Goal: Task Accomplishment & Management: Complete application form

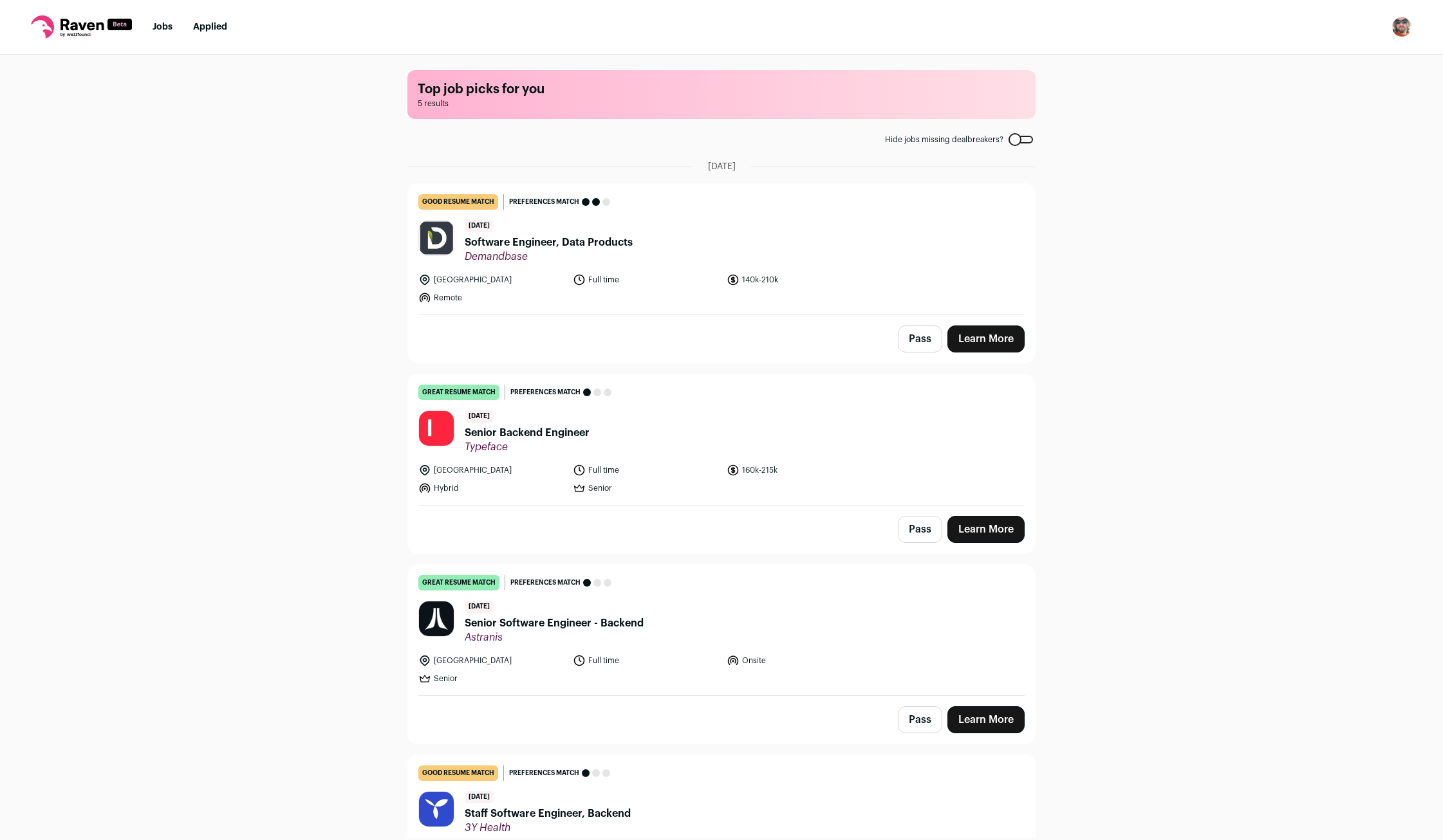
click at [554, 244] on span "Software Engineer, Data Products" at bounding box center [548, 242] width 168 height 15
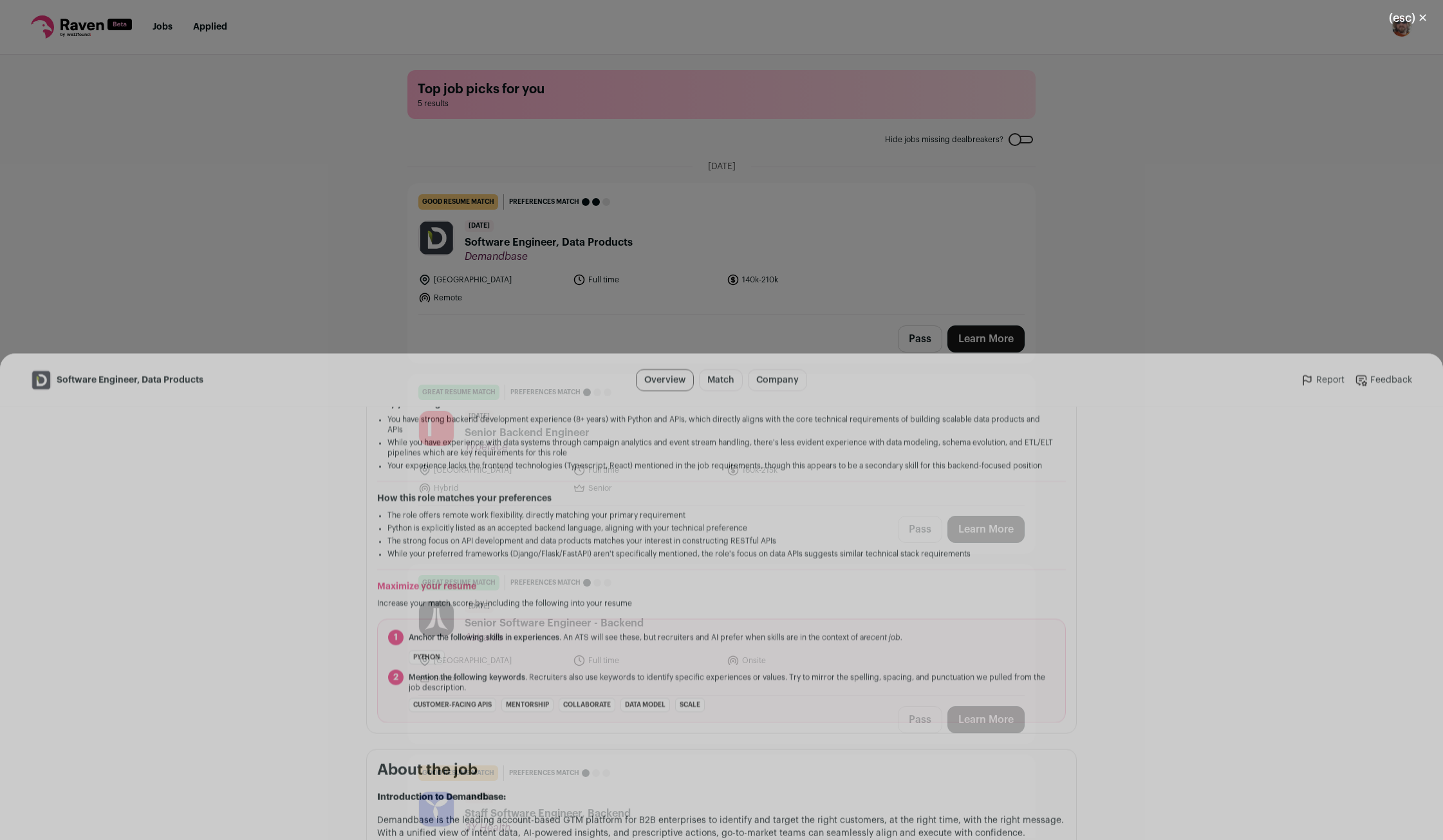
scroll to position [425, 0]
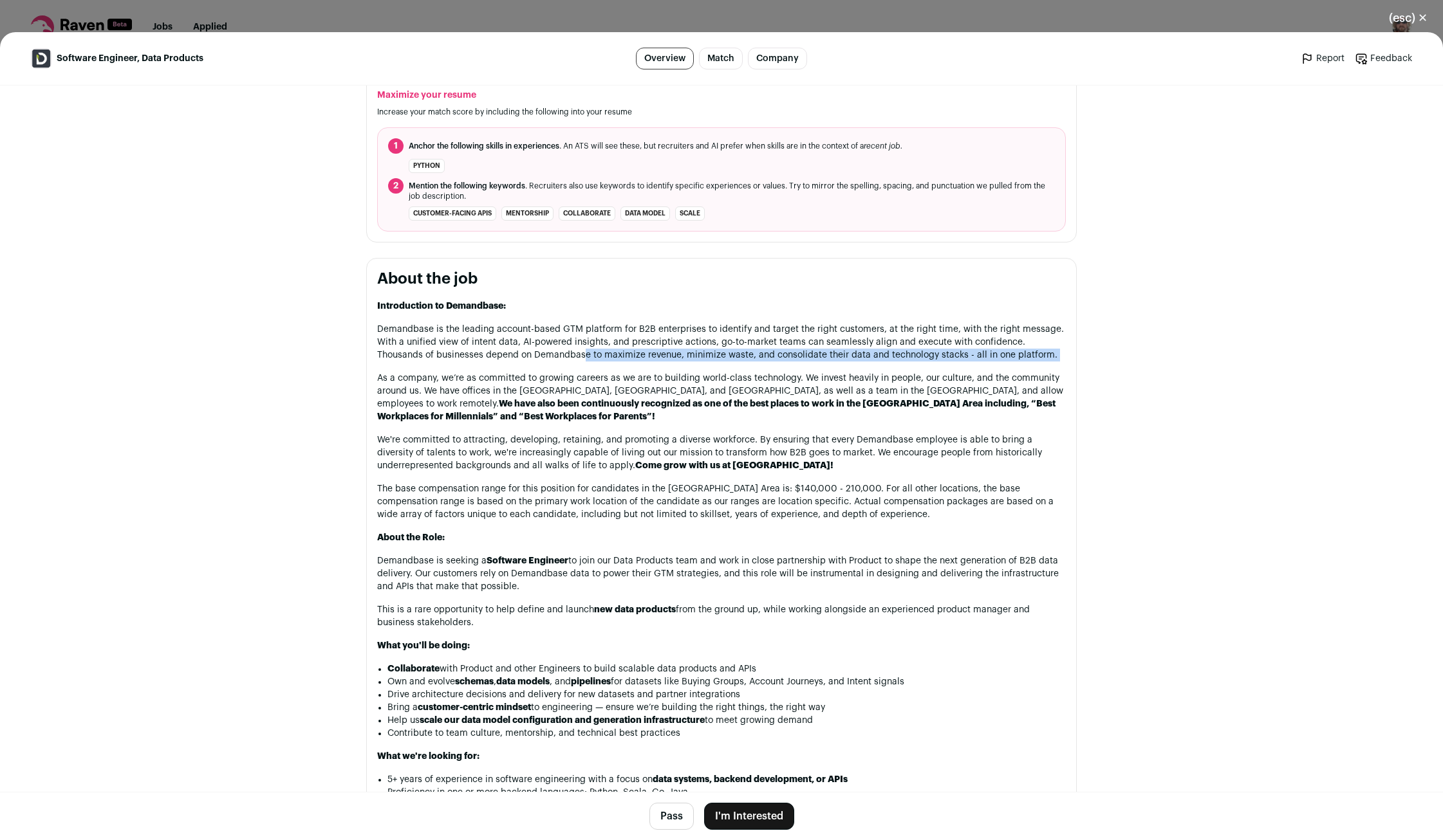
drag, startPoint x: 380, startPoint y: 377, endPoint x: 549, endPoint y: 367, distance: 169.3
click at [543, 366] on div "Introduction to Demandbase: Demandbase is the leading account-based GTM platfor…" at bounding box center [721, 783] width 688 height 965
drag, startPoint x: 475, startPoint y: 386, endPoint x: 666, endPoint y: 380, distance: 191.1
click at [666, 380] on p "As a company, we’re as committed to growing careers as we are to building world…" at bounding box center [721, 397] width 688 height 52
drag, startPoint x: 629, startPoint y: 385, endPoint x: 836, endPoint y: 383, distance: 207.0
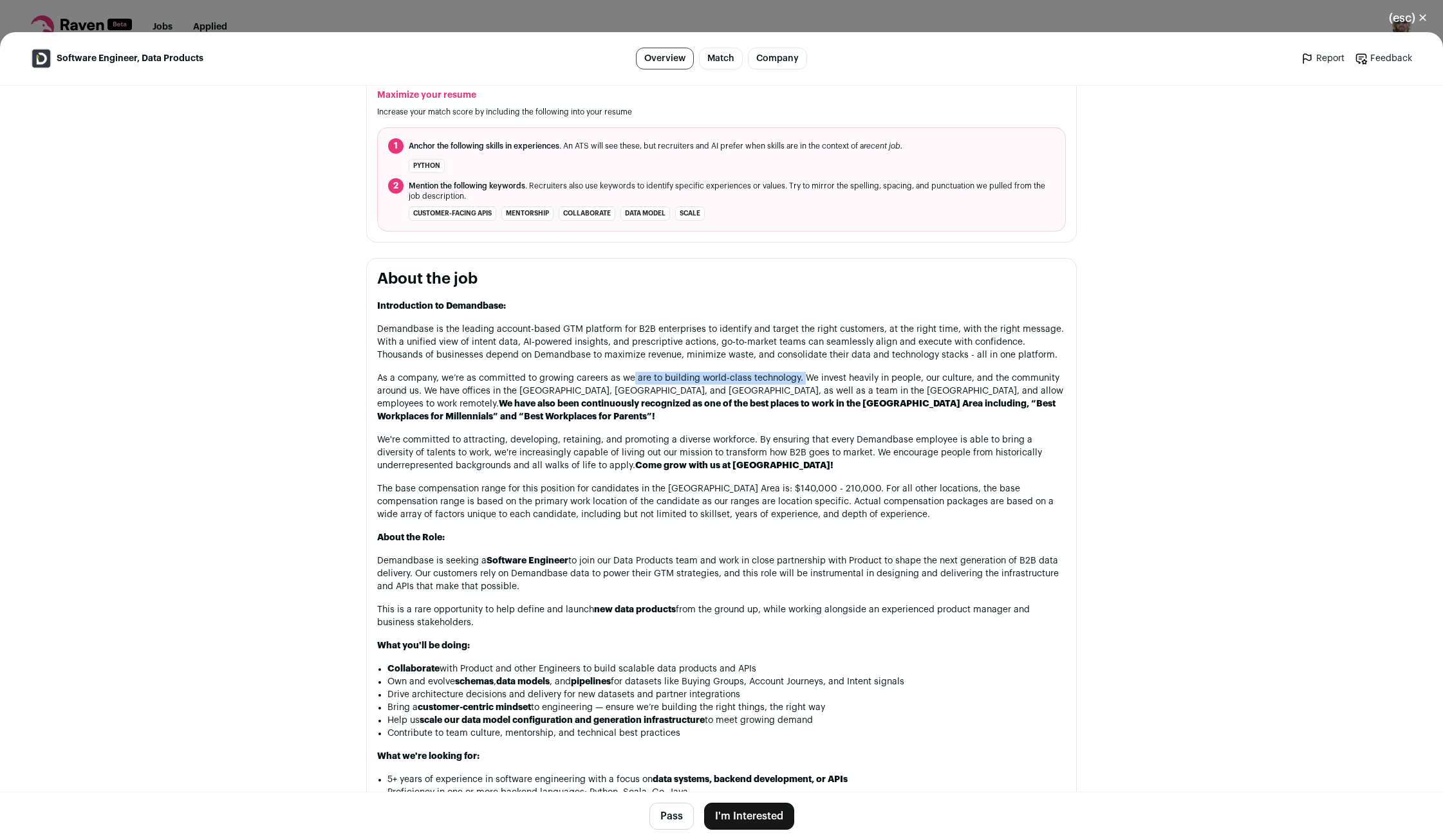
click at [815, 382] on p "As a company, we’re as committed to growing careers as we are to building world…" at bounding box center [721, 397] width 688 height 52
drag, startPoint x: 1055, startPoint y: 395, endPoint x: 440, endPoint y: 406, distance: 615.1
click at [440, 406] on strong "We have also been continuously recognized as one of the best places to work in …" at bounding box center [716, 411] width 678 height 22
drag, startPoint x: 484, startPoint y: 406, endPoint x: 635, endPoint y: 408, distance: 151.0
click at [635, 408] on strong "We have also been continuously recognized as one of the best places to work in …" at bounding box center [716, 411] width 678 height 22
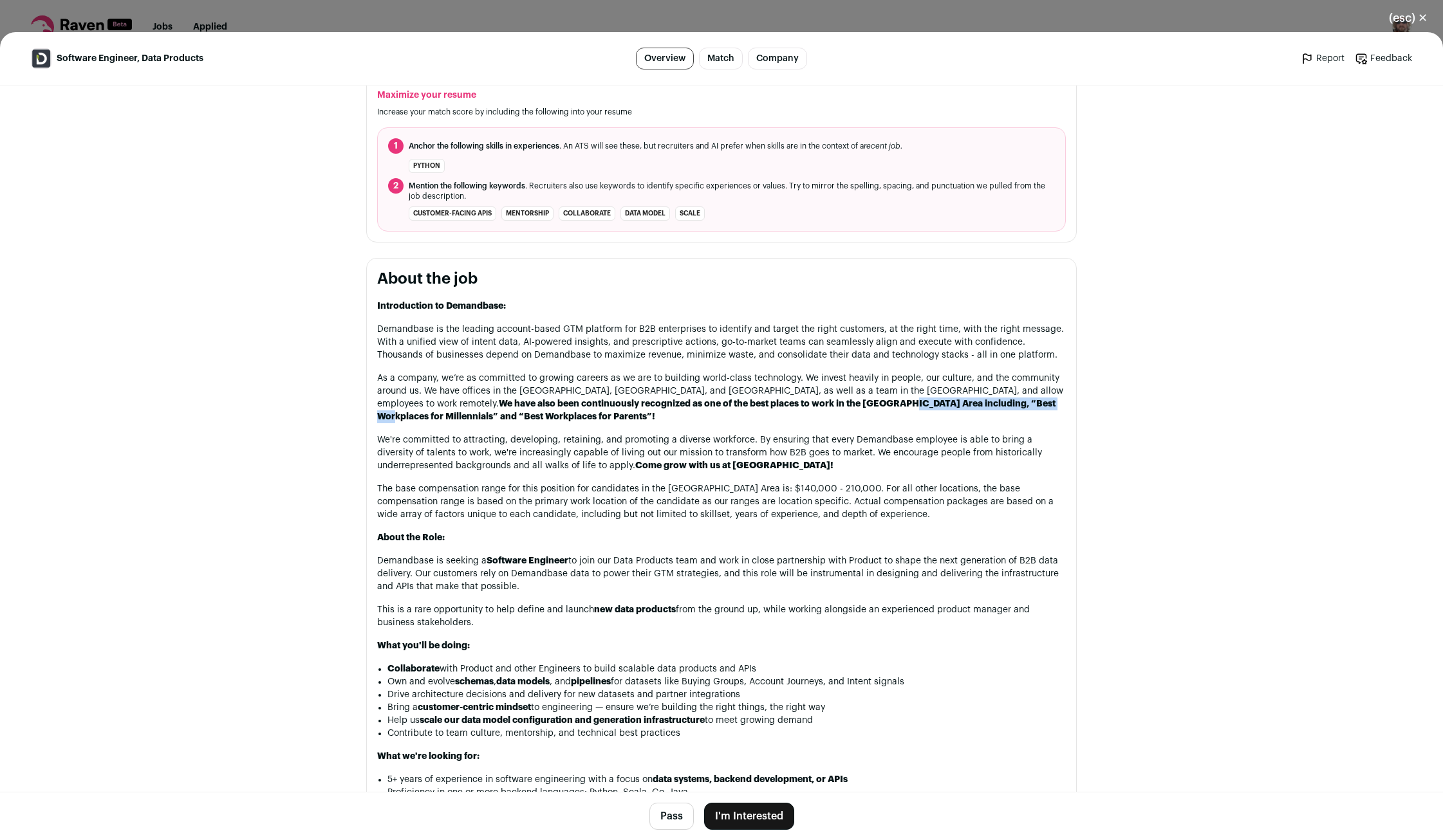
drag, startPoint x: 725, startPoint y: 407, endPoint x: 902, endPoint y: 412, distance: 177.1
click at [861, 410] on strong "We have also been continuously recognized as one of the best places to work in …" at bounding box center [716, 411] width 678 height 22
drag, startPoint x: 927, startPoint y: 407, endPoint x: 1005, endPoint y: 408, distance: 78.0
click at [987, 408] on strong "We have also been continuously recognized as one of the best places to work in …" at bounding box center [716, 411] width 678 height 22
drag, startPoint x: 872, startPoint y: 487, endPoint x: 893, endPoint y: 488, distance: 21.0
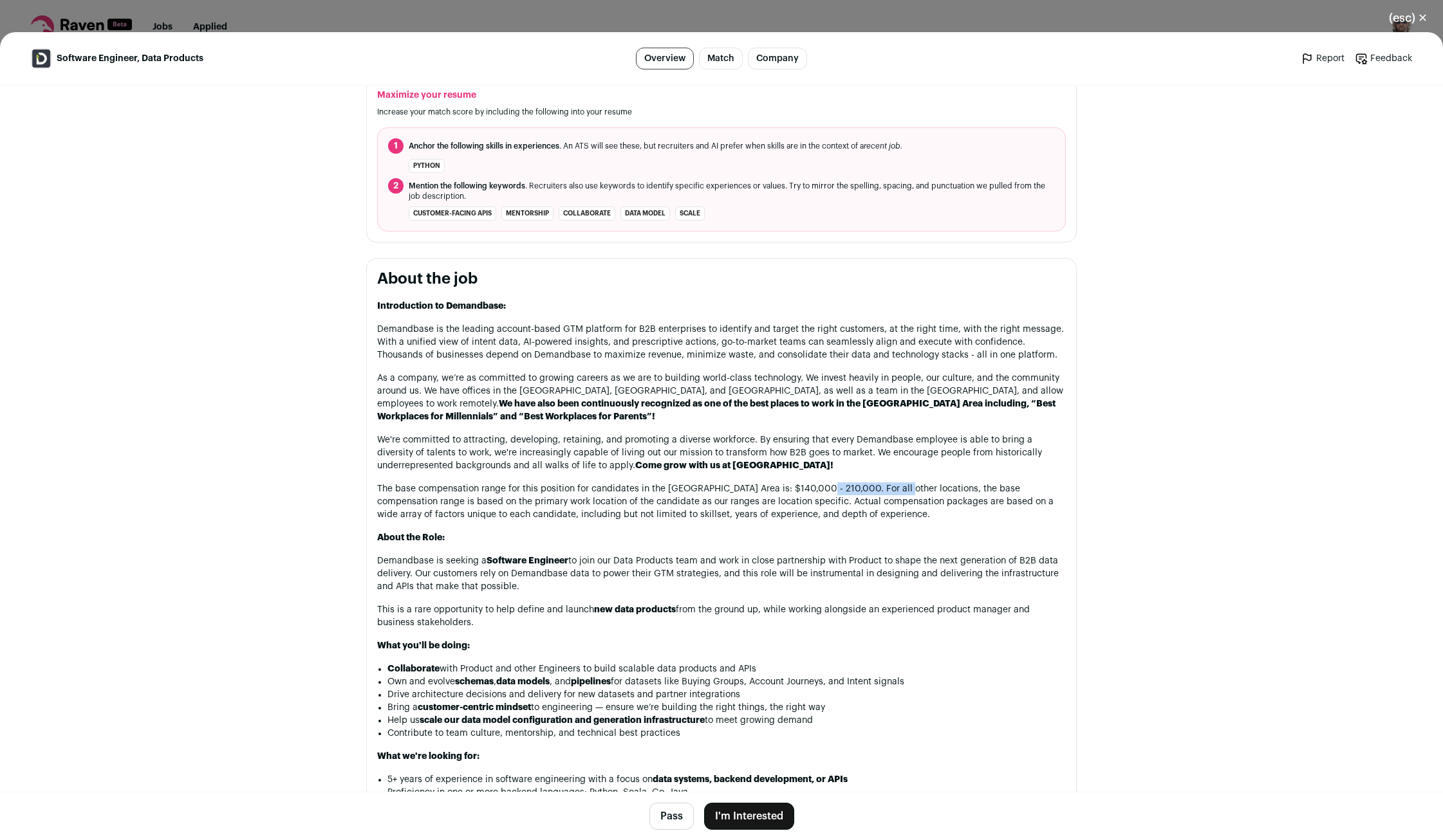
click at [891, 488] on p "The base compensation range for this position for candidates in the SF Bay Area…" at bounding box center [721, 502] width 688 height 38
drag, startPoint x: 977, startPoint y: 488, endPoint x: 466, endPoint y: 501, distance: 511.2
click at [466, 501] on p "The base compensation range for this position for candidates in the SF Bay Area…" at bounding box center [721, 502] width 688 height 38
drag, startPoint x: 538, startPoint y: 501, endPoint x: 589, endPoint y: 502, distance: 51.0
click at [568, 501] on p "The base compensation range for this position for candidates in the SF Bay Area…" at bounding box center [721, 502] width 688 height 38
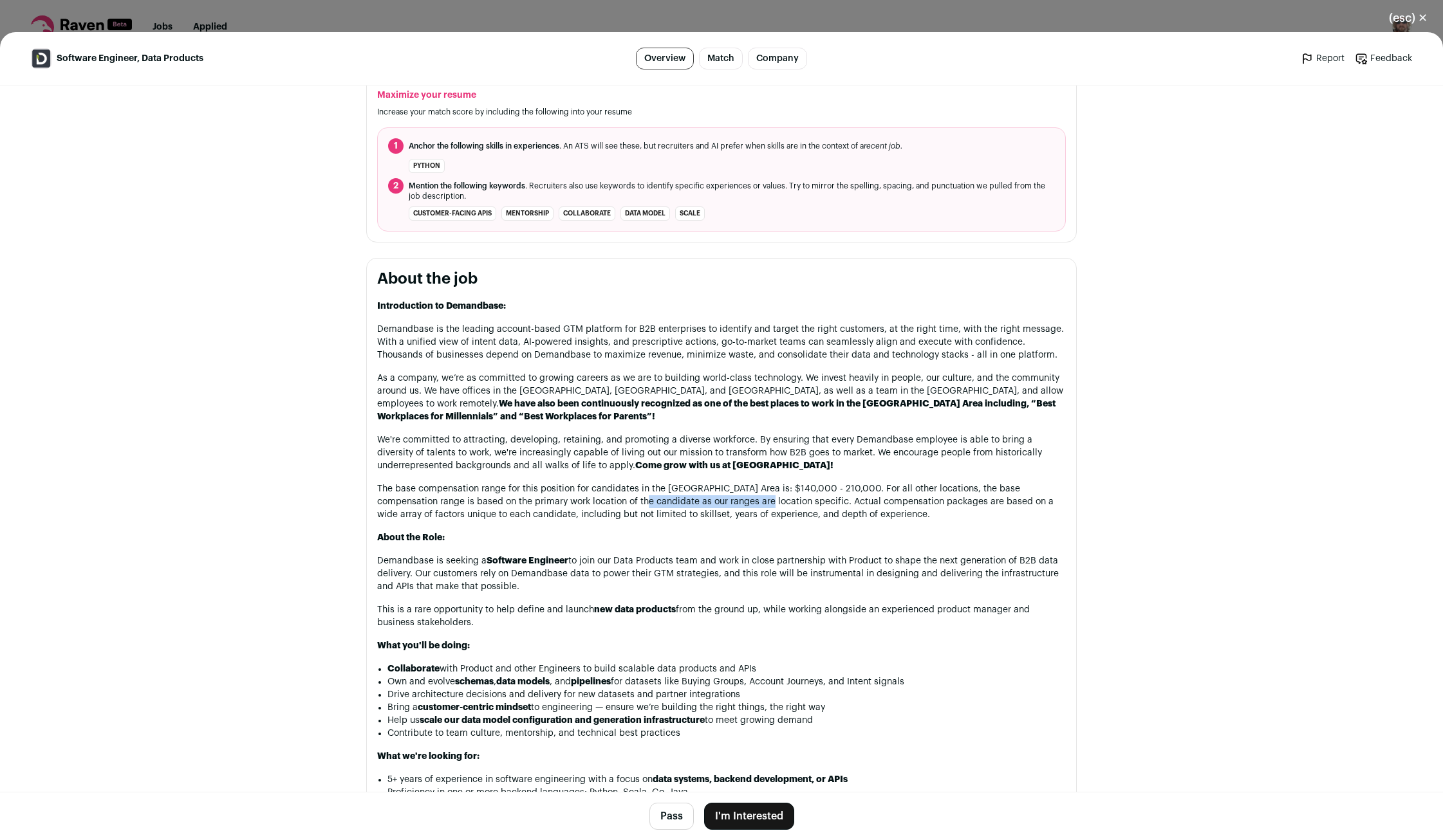
drag, startPoint x: 598, startPoint y: 499, endPoint x: 724, endPoint y: 498, distance: 126.0
click at [723, 498] on p "The base compensation range for this position for candidates in the SF Bay Area…" at bounding box center [721, 502] width 688 height 38
drag, startPoint x: 893, startPoint y: 492, endPoint x: 968, endPoint y: 495, distance: 75.1
click at [939, 494] on p "The base compensation range for this position for candidates in the SF Bay Area…" at bounding box center [721, 502] width 688 height 38
drag, startPoint x: 860, startPoint y: 501, endPoint x: 953, endPoint y: 505, distance: 93.1
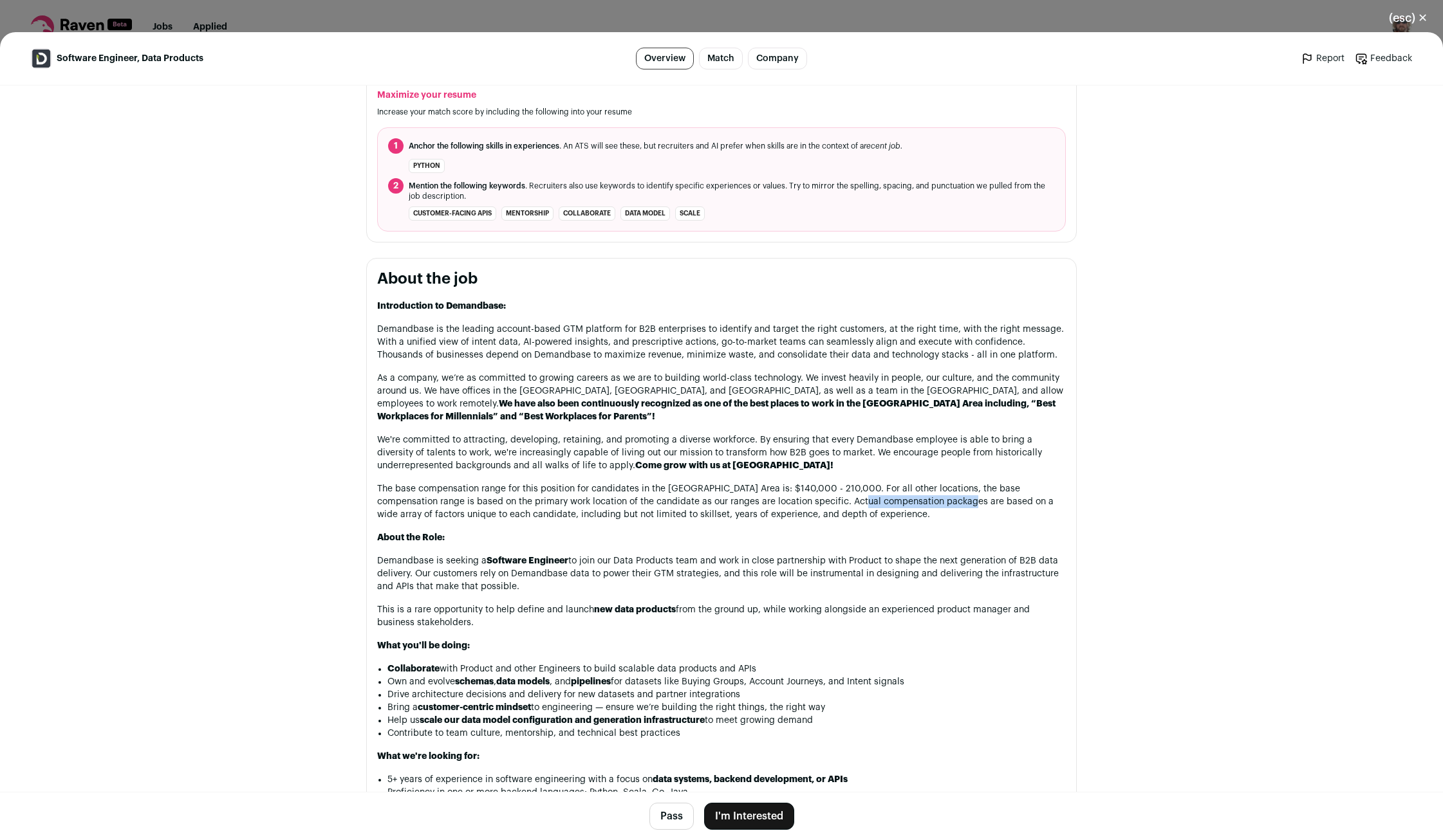
click at [946, 505] on p "The base compensation range for this position for candidates in the SF Bay Area…" at bounding box center [721, 502] width 688 height 38
drag, startPoint x: 429, startPoint y: 516, endPoint x: 585, endPoint y: 518, distance: 156.0
click at [546, 516] on p "The base compensation range for this position for candidates in the SF Bay Area…" at bounding box center [721, 502] width 688 height 38
drag, startPoint x: 611, startPoint y: 518, endPoint x: 764, endPoint y: 527, distance: 153.3
click at [762, 526] on div "Introduction to Demandbase: Demandbase is the leading account-based GTM platfor…" at bounding box center [721, 783] width 688 height 965
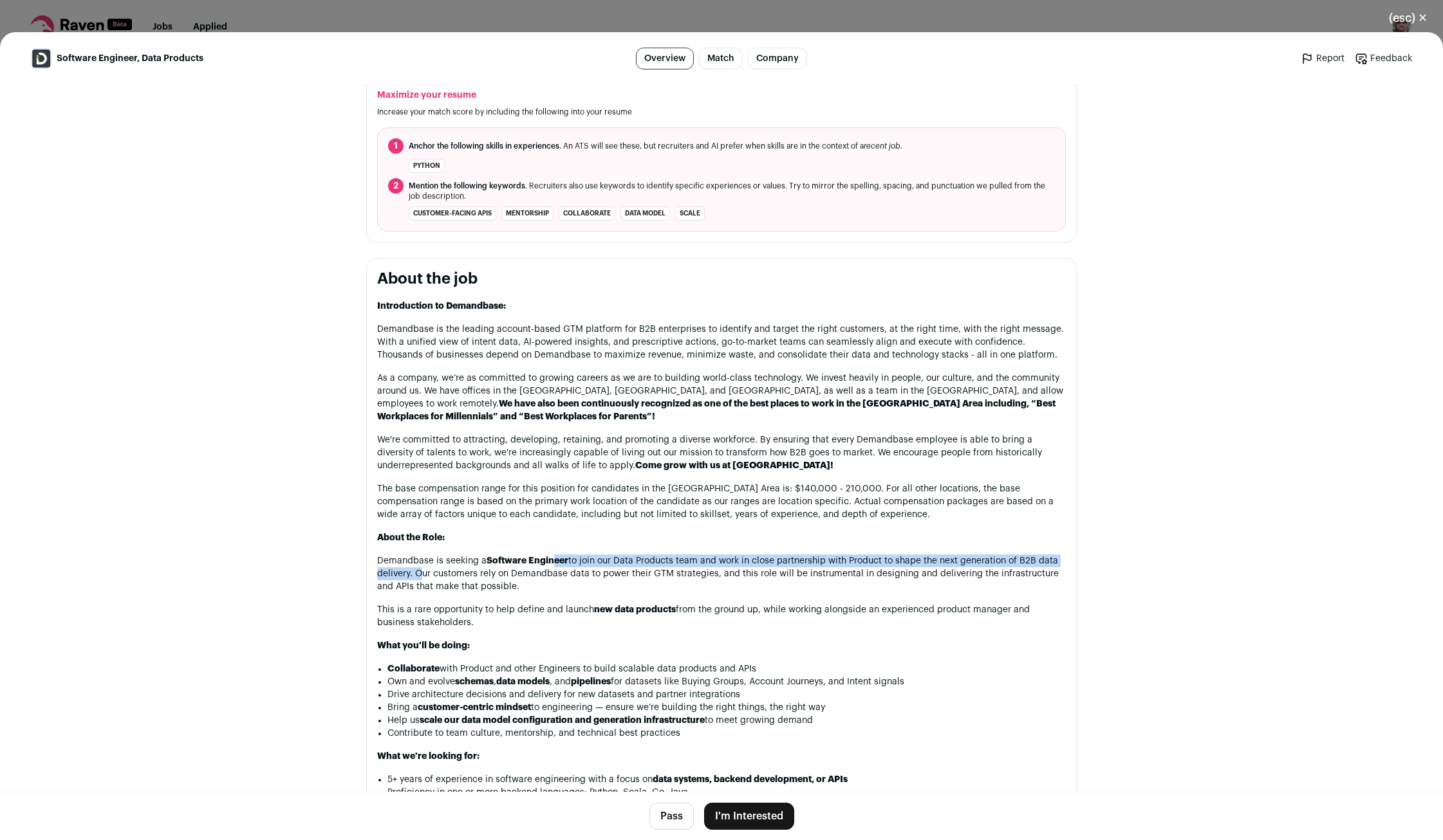
drag, startPoint x: 416, startPoint y: 571, endPoint x: 583, endPoint y: 569, distance: 167.0
click at [556, 566] on p "Demandbase is seeking a Software Engineer to join our Data Products team and wo…" at bounding box center [721, 574] width 688 height 38
click at [625, 567] on p "Demandbase is seeking a Software Engineer to join our Data Products team and wo…" at bounding box center [721, 574] width 688 height 38
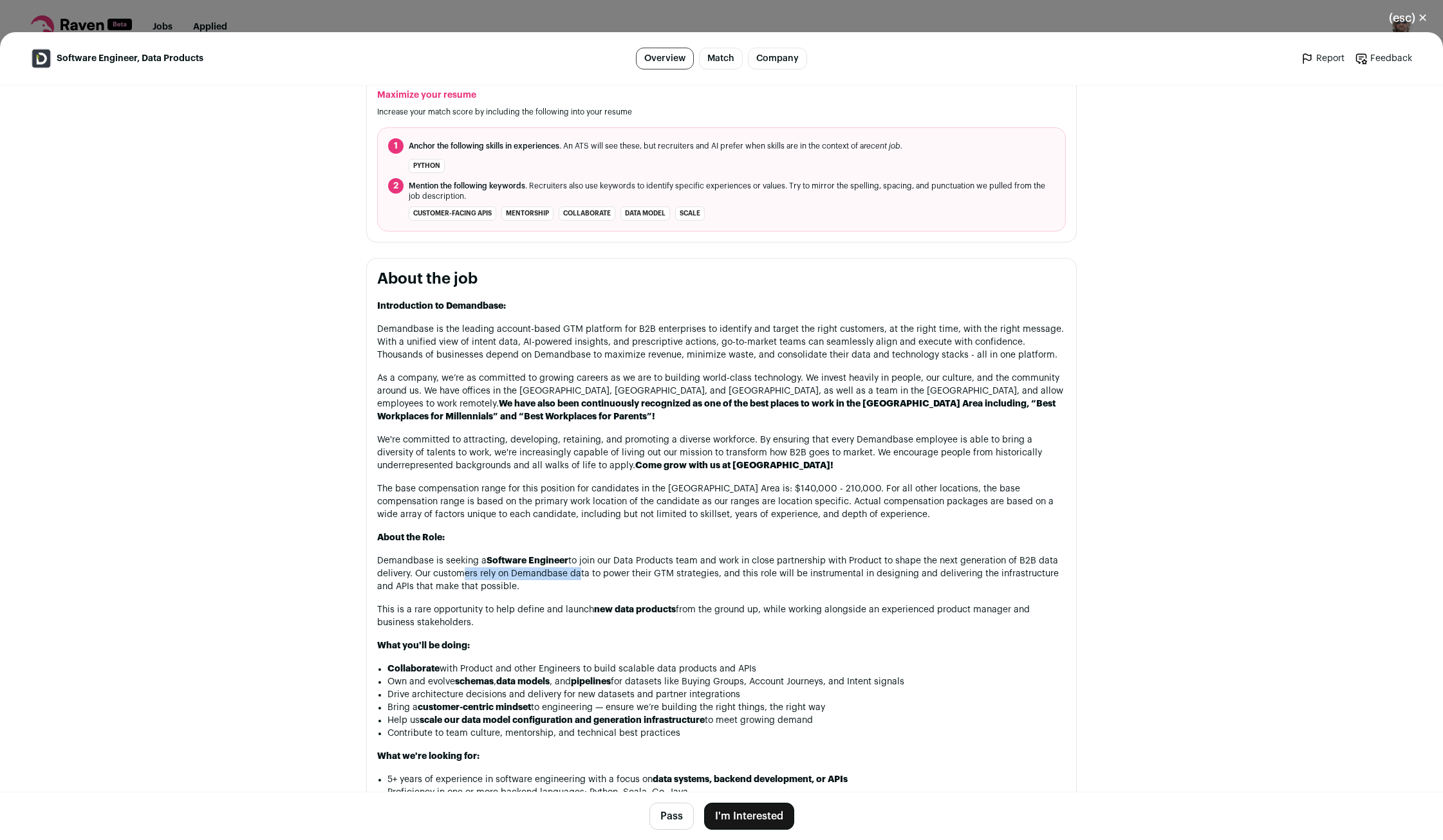
drag, startPoint x: 472, startPoint y: 575, endPoint x: 581, endPoint y: 576, distance: 109.0
click at [581, 576] on p "Demandbase is seeking a Software Engineer to join our Data Products team and wo…" at bounding box center [721, 574] width 688 height 38
drag, startPoint x: 758, startPoint y: 575, endPoint x: 911, endPoint y: 585, distance: 153.3
click at [907, 584] on p "Demandbase is seeking a Software Engineer to join our Data Products team and wo…" at bounding box center [721, 574] width 688 height 38
drag, startPoint x: 456, startPoint y: 669, endPoint x: 560, endPoint y: 670, distance: 104.0
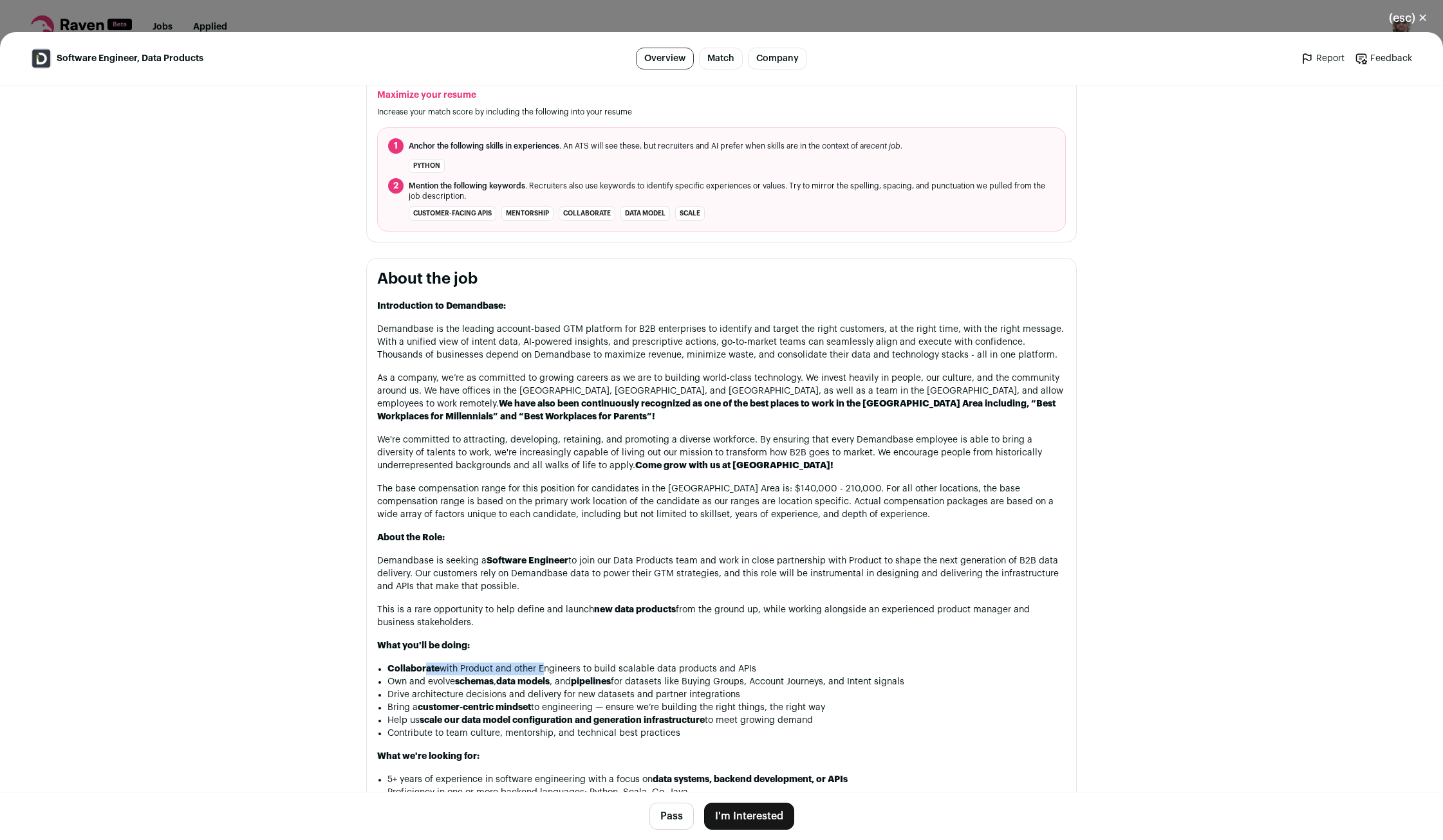
click at [549, 670] on li "Collaborate with Product and other Engineers to build scalable data products an…" at bounding box center [727, 669] width 678 height 13
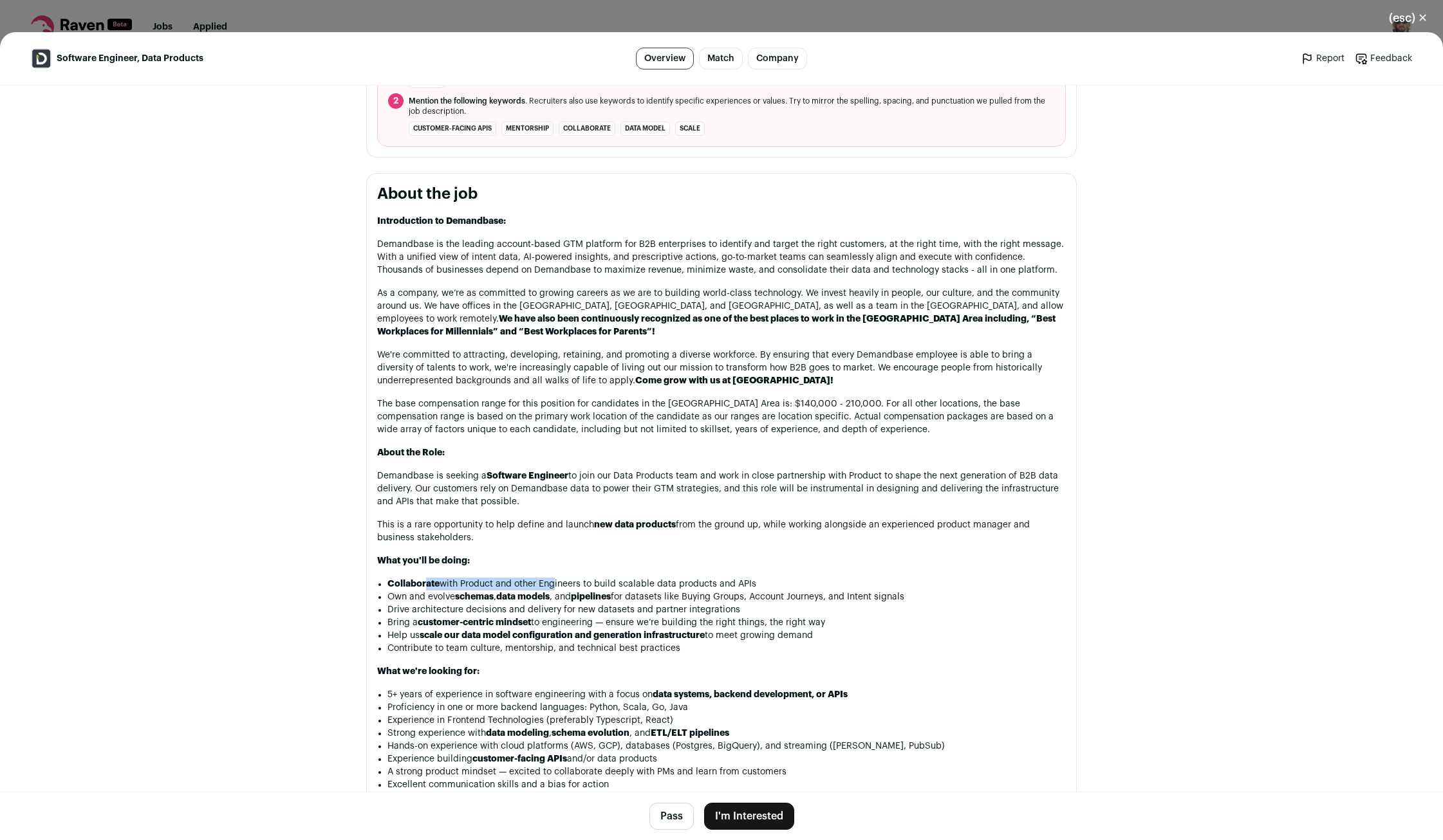
scroll to position [679, 0]
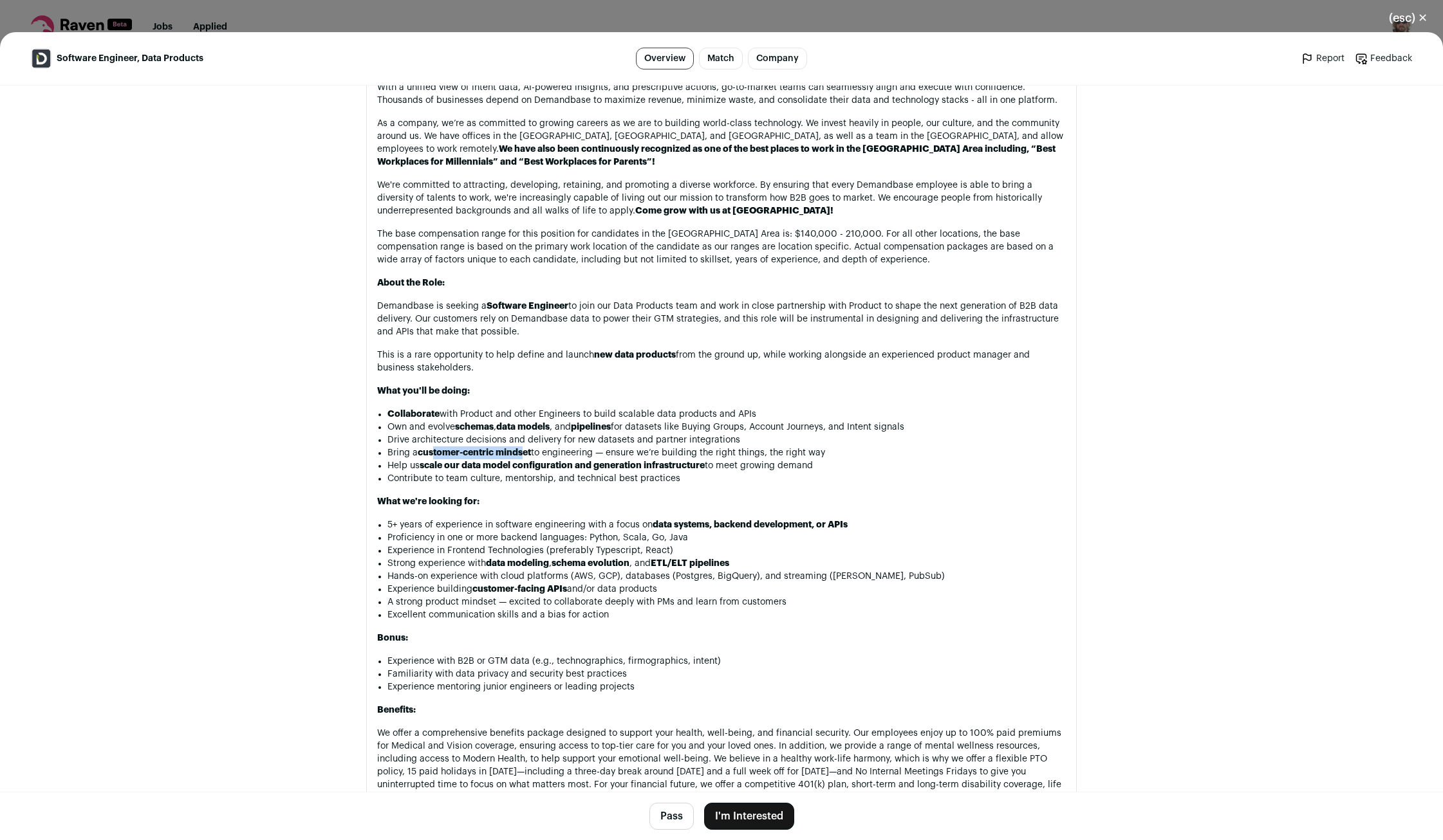
drag, startPoint x: 433, startPoint y: 461, endPoint x: 536, endPoint y: 458, distance: 103.0
click at [527, 457] on strong "customer-centric mindset" at bounding box center [474, 453] width 114 height 9
drag, startPoint x: 600, startPoint y: 459, endPoint x: 715, endPoint y: 462, distance: 115.0
click at [673, 459] on li "Bring a customer-centric mindset to engineering — ensure we’re building the rig…" at bounding box center [727, 453] width 678 height 13
drag, startPoint x: 486, startPoint y: 475, endPoint x: 652, endPoint y: 475, distance: 166.0
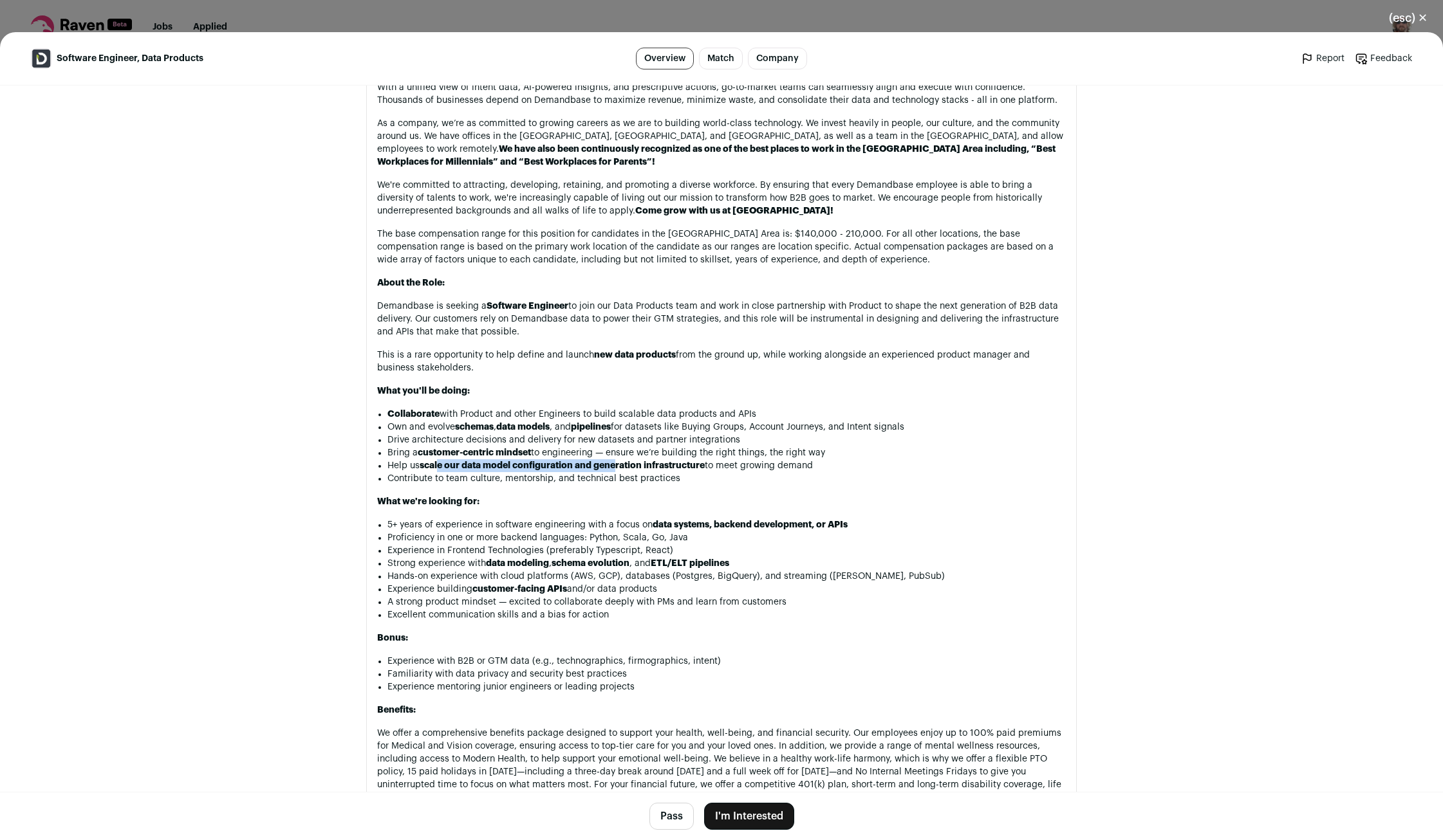
click at [629, 470] on strong "scale our data model configuration and generation infrastructure" at bounding box center [562, 465] width 286 height 9
drag, startPoint x: 763, startPoint y: 532, endPoint x: 805, endPoint y: 534, distance: 42.0
click at [770, 532] on div "Introduction to Demandbase: Demandbase is the leading account-based GTM platfor…" at bounding box center [721, 528] width 688 height 965
drag, startPoint x: 534, startPoint y: 546, endPoint x: 706, endPoint y: 545, distance: 172.0
click at [701, 544] on li "Proficiency in one or more backend languages: Python, Scala, Go, Java" at bounding box center [727, 538] width 678 height 13
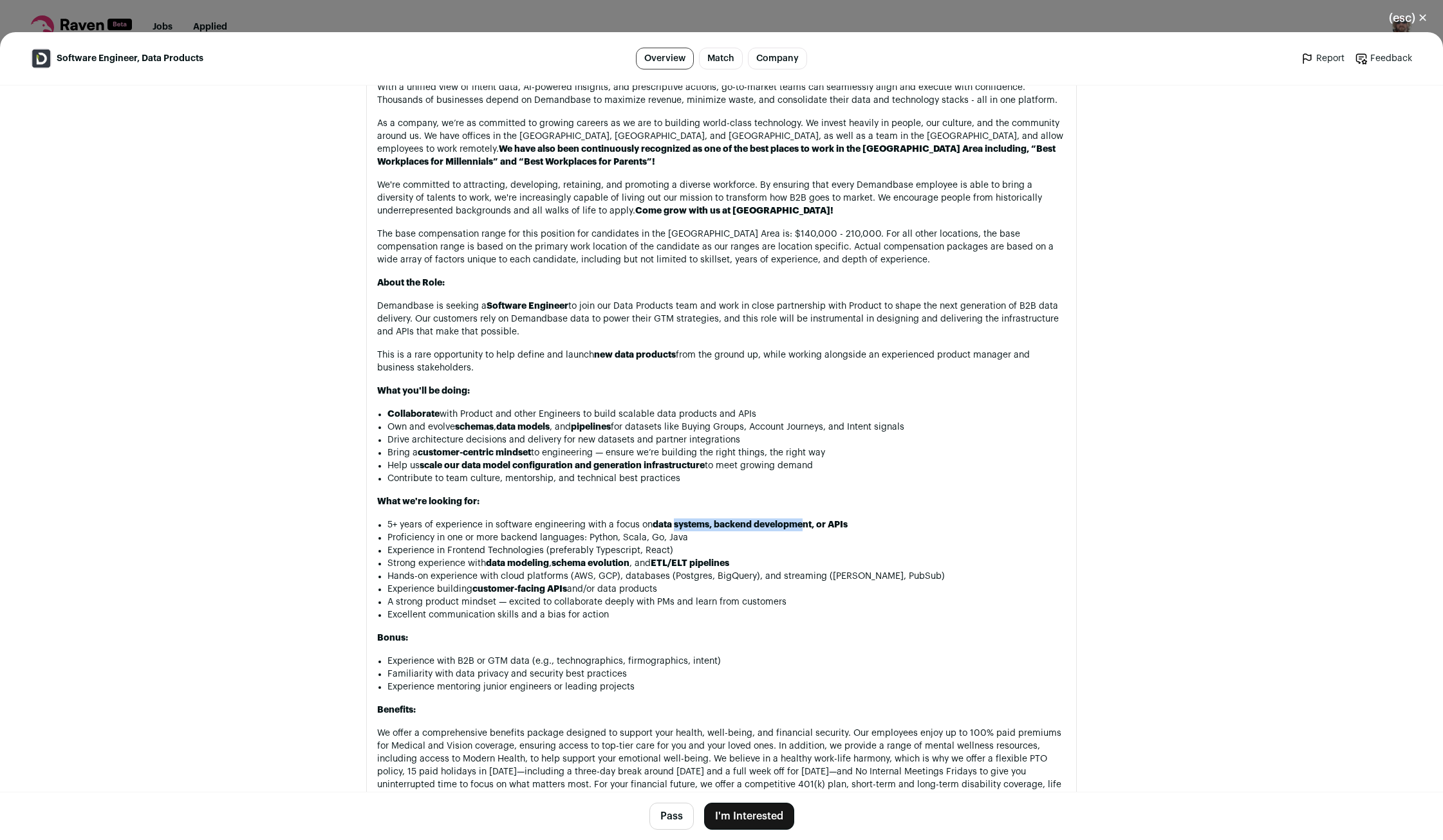
drag, startPoint x: 710, startPoint y: 533, endPoint x: 828, endPoint y: 535, distance: 118.0
click at [820, 530] on strong "data systems, backend development, or APIs" at bounding box center [750, 525] width 195 height 9
drag, startPoint x: 545, startPoint y: 575, endPoint x: 706, endPoint y: 591, distance: 161.8
click at [692, 588] on ul "5+ years of experience in software engineering with a focus on data systems, ba…" at bounding box center [727, 569] width 678 height 103
click at [486, 594] on strong "customer-facing APIs" at bounding box center [520, 589] width 95 height 9
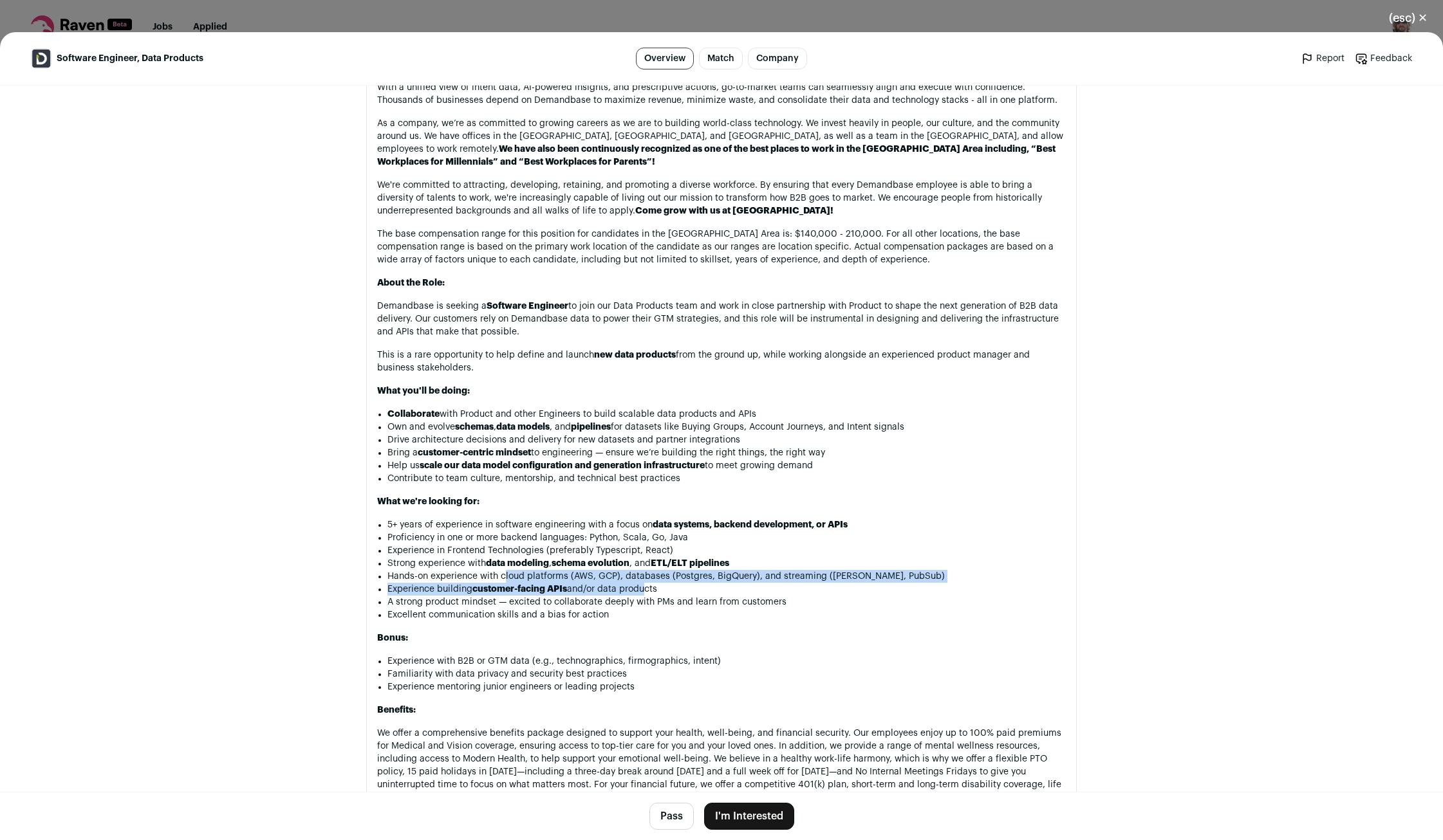
drag, startPoint x: 506, startPoint y: 592, endPoint x: 676, endPoint y: 603, distance: 170.4
click at [655, 602] on ul "5+ years of experience in software engineering with a focus on data systems, ba…" at bounding box center [727, 569] width 678 height 103
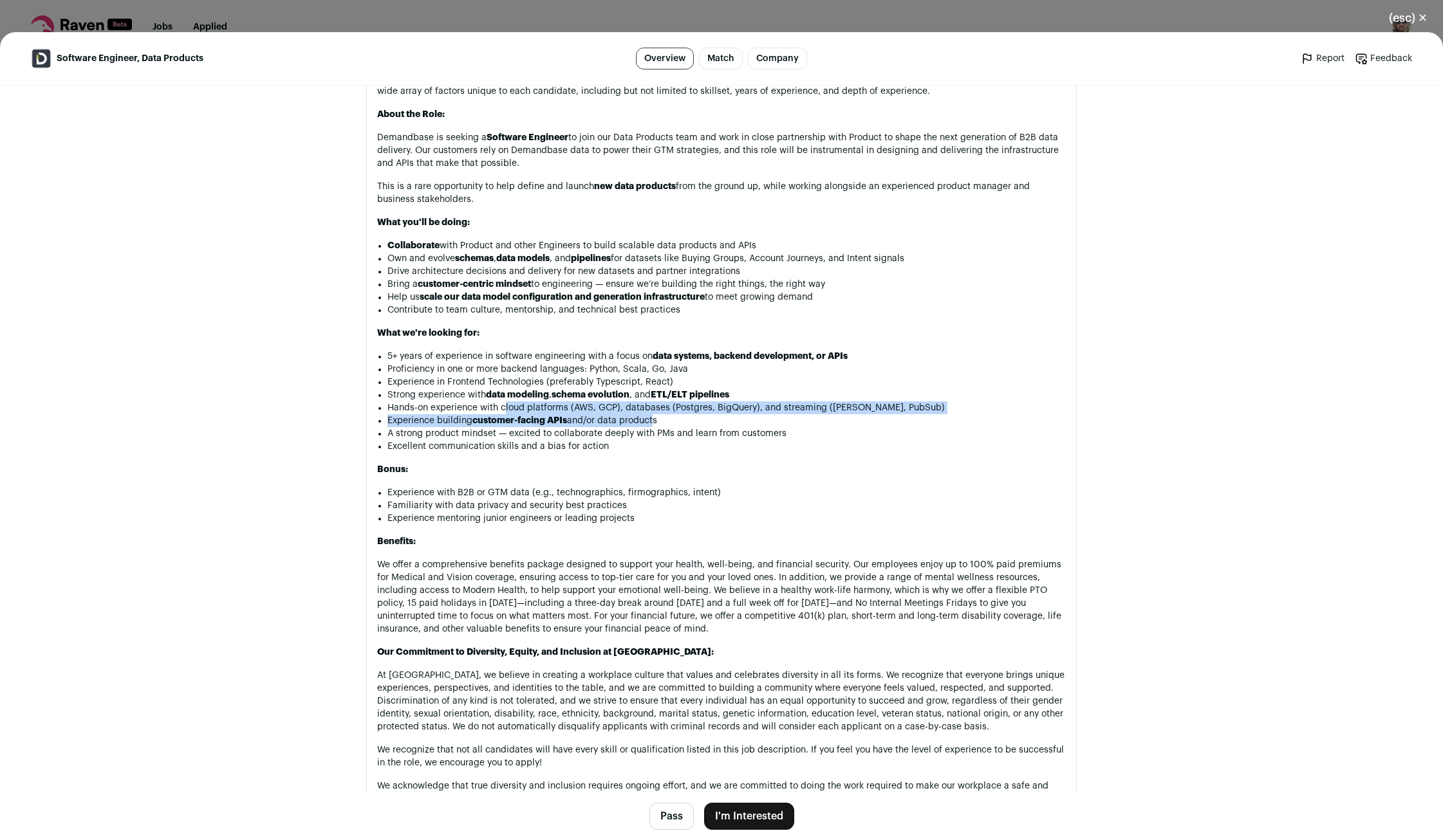
scroll to position [849, 0]
click at [746, 821] on button "I'm Interested" at bounding box center [748, 816] width 90 height 27
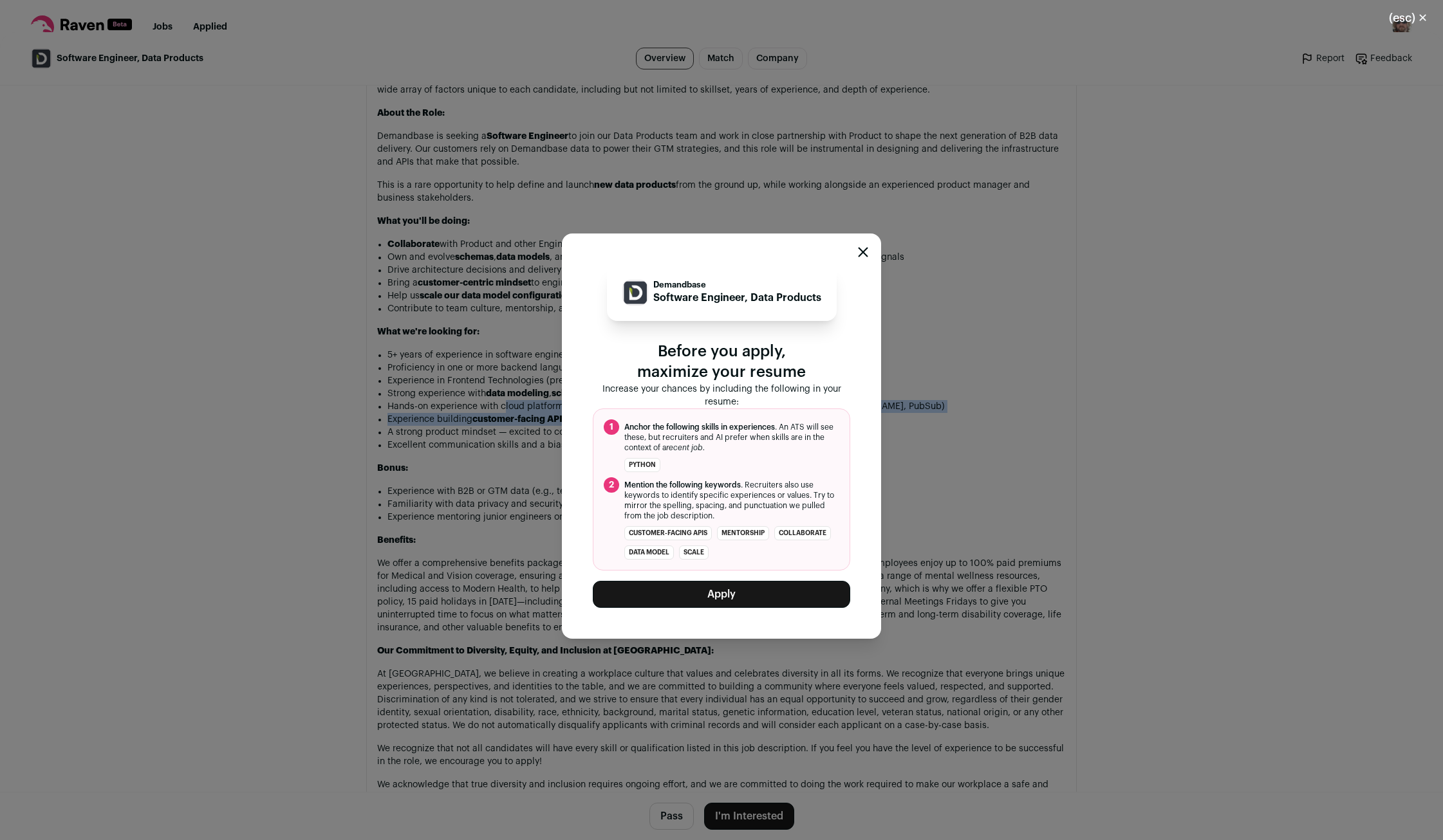
click at [697, 595] on button "Apply" at bounding box center [721, 595] width 257 height 27
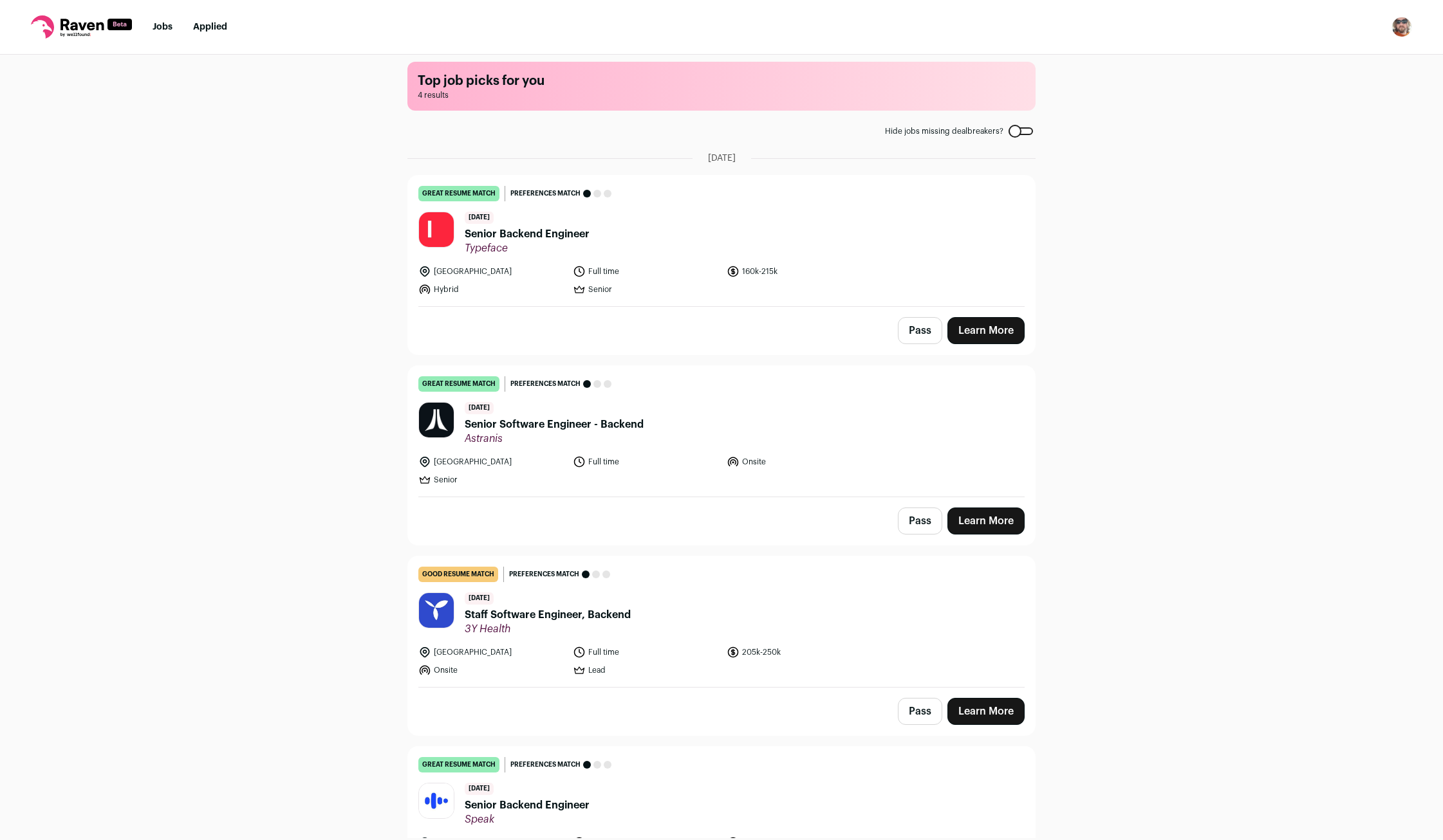
scroll to position [0, 0]
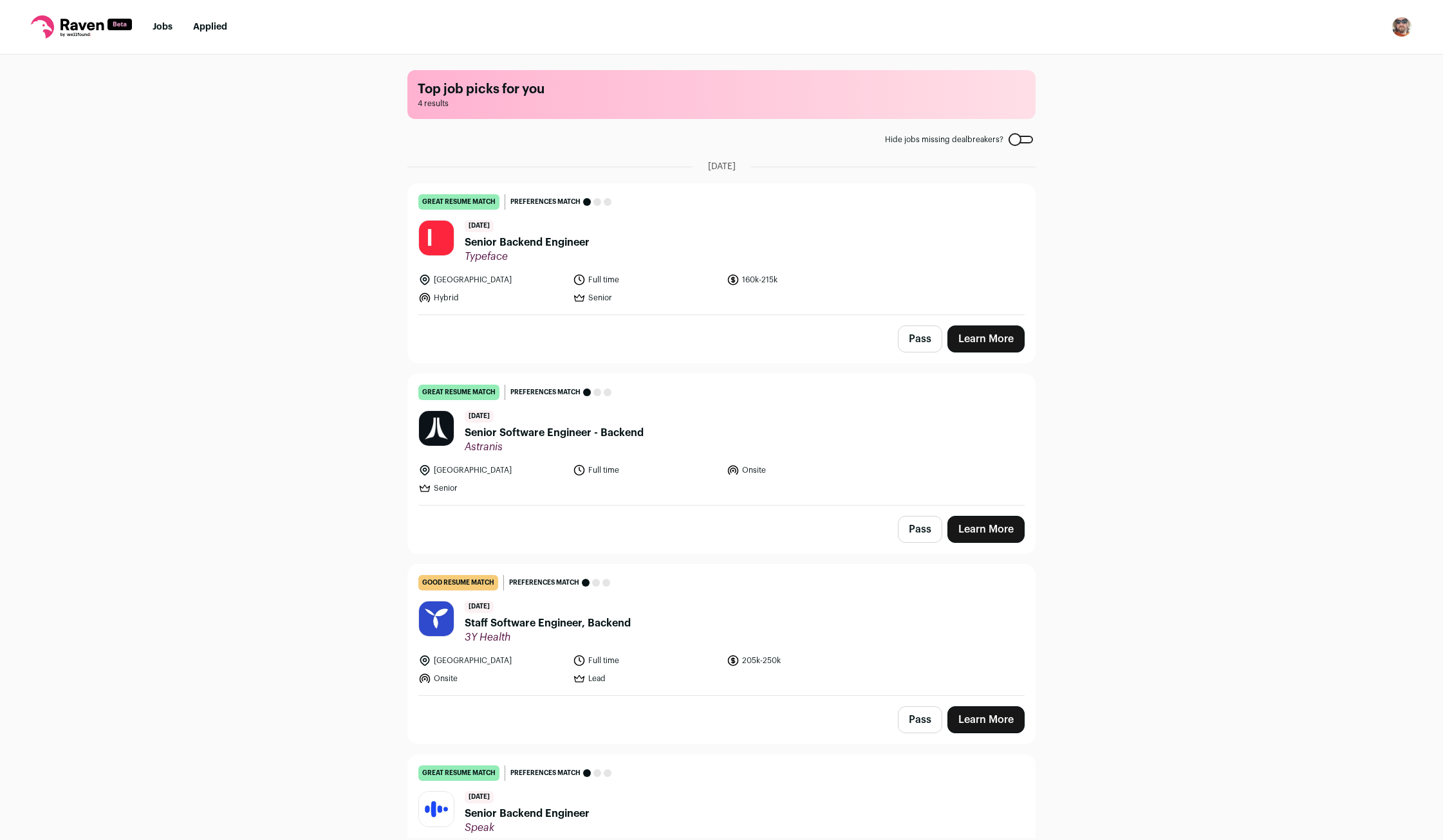
click at [536, 243] on span "Senior Backend Engineer" at bounding box center [526, 242] width 125 height 15
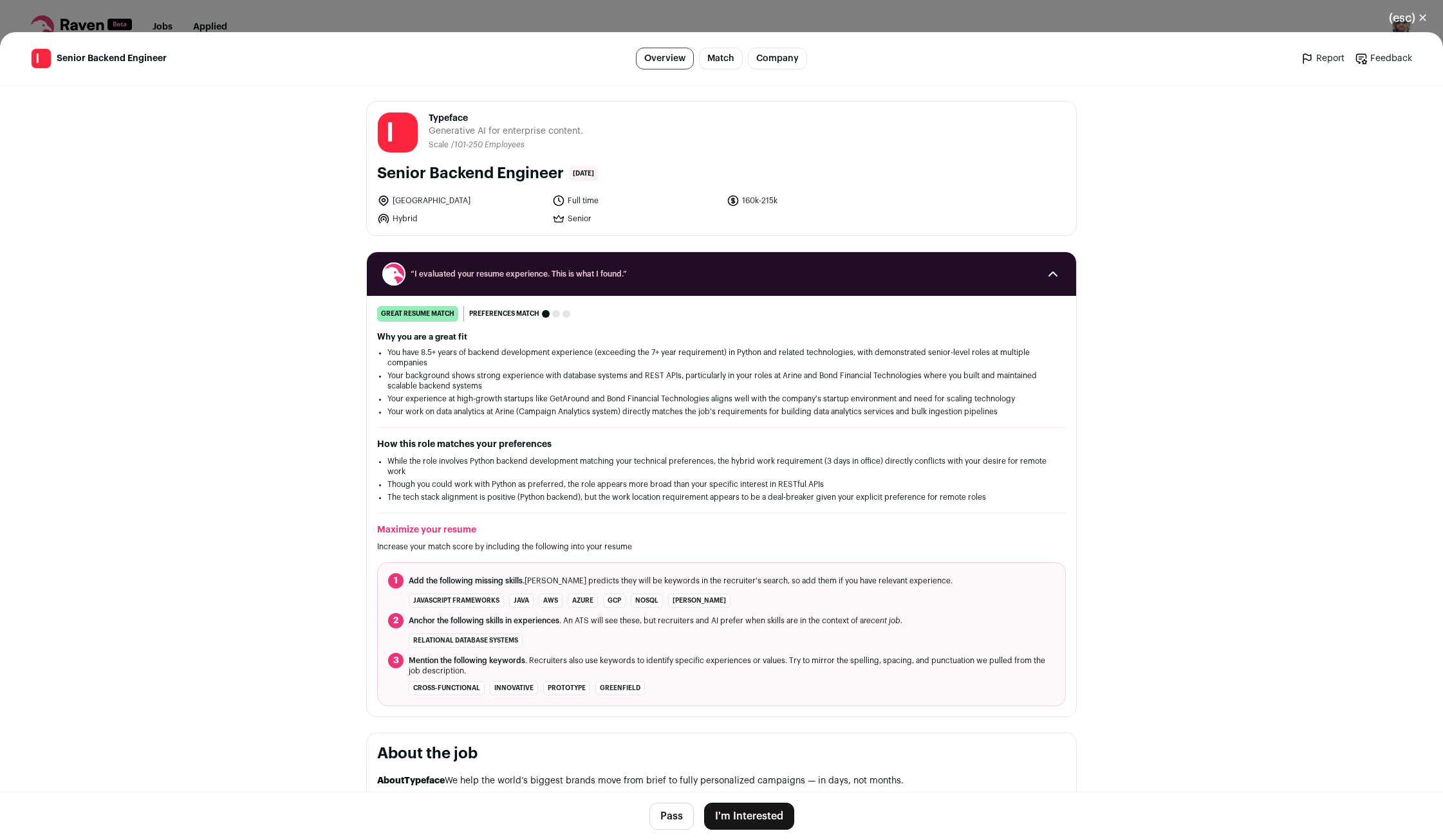
scroll to position [849, 0]
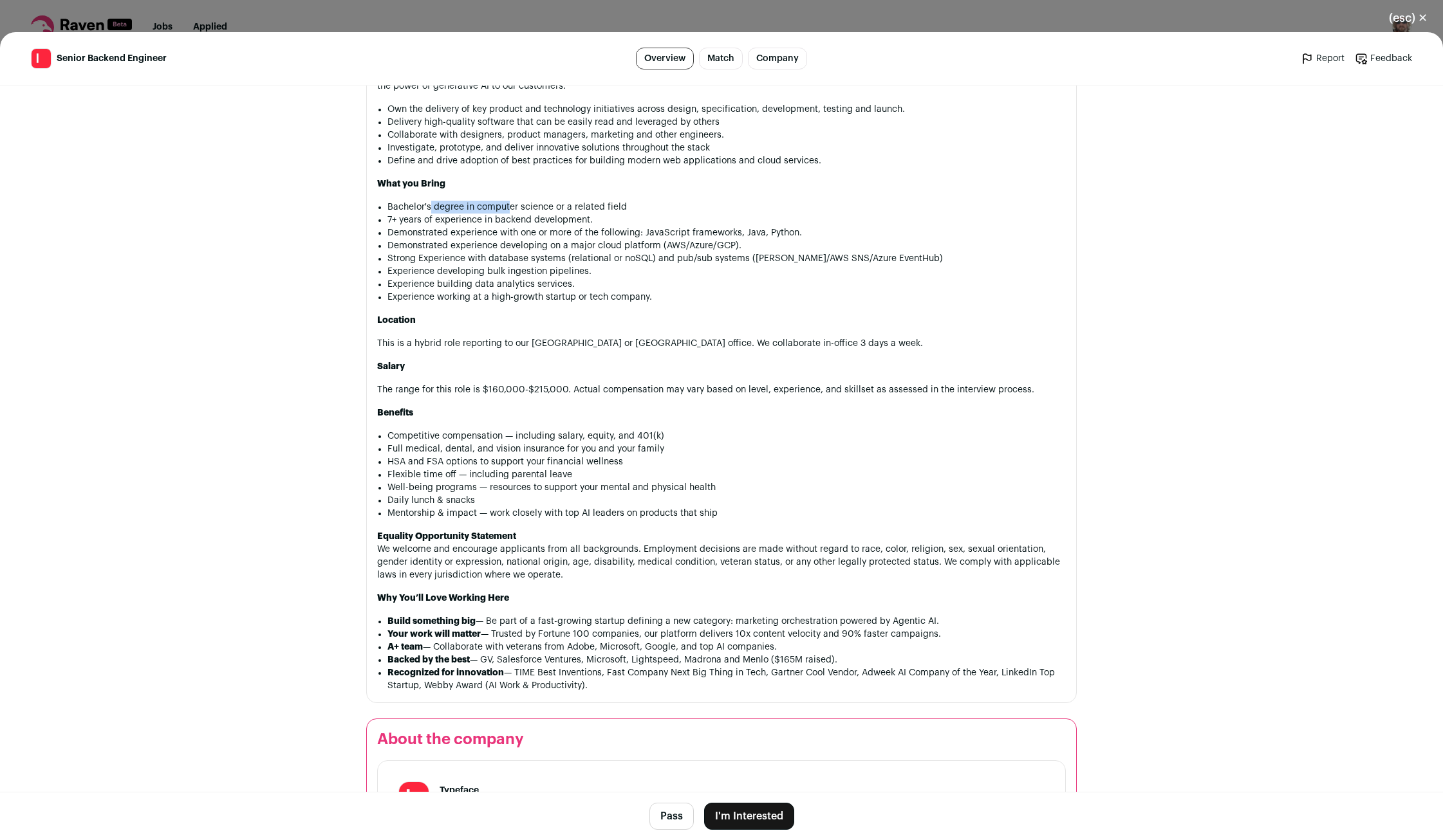
drag, startPoint x: 442, startPoint y: 215, endPoint x: 508, endPoint y: 208, distance: 66.4
click at [508, 208] on li "Bachelor's degree in computer science or a related field" at bounding box center [727, 207] width 678 height 13
drag, startPoint x: 433, startPoint y: 244, endPoint x: 567, endPoint y: 241, distance: 134.0
click at [556, 239] on li "Demonstrated experience with one or more of the following: JavaScript framework…" at bounding box center [727, 233] width 678 height 13
drag, startPoint x: 485, startPoint y: 255, endPoint x: 629, endPoint y: 256, distance: 144.0
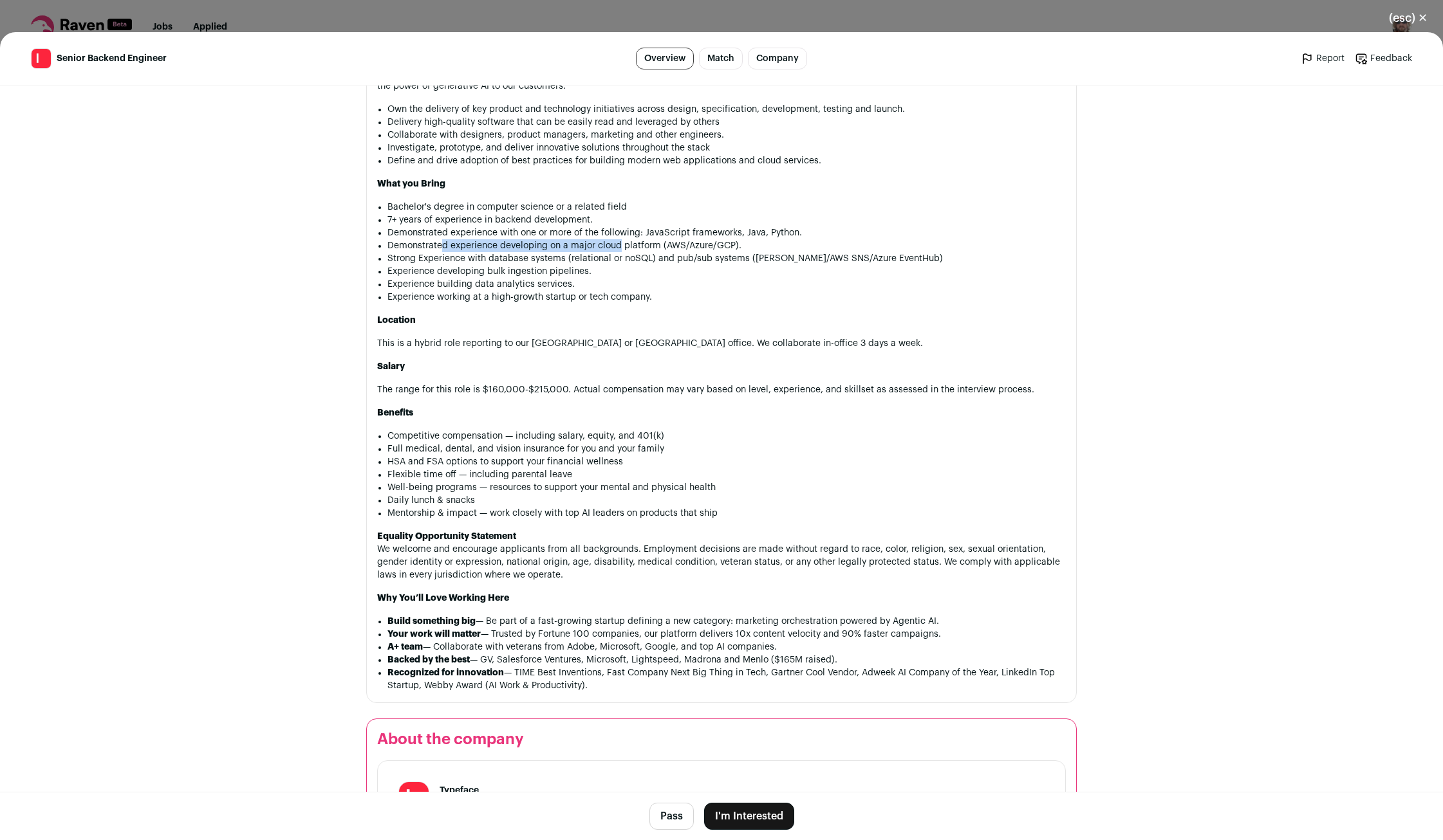
click at [621, 252] on li "Demonstrated experience developing on a major cloud platform (AWS/Azure/GCP)." at bounding box center [727, 245] width 678 height 13
drag, startPoint x: 459, startPoint y: 301, endPoint x: 578, endPoint y: 291, distance: 119.4
click at [572, 291] on li "Experience building data analytics services." at bounding box center [727, 285] width 678 height 13
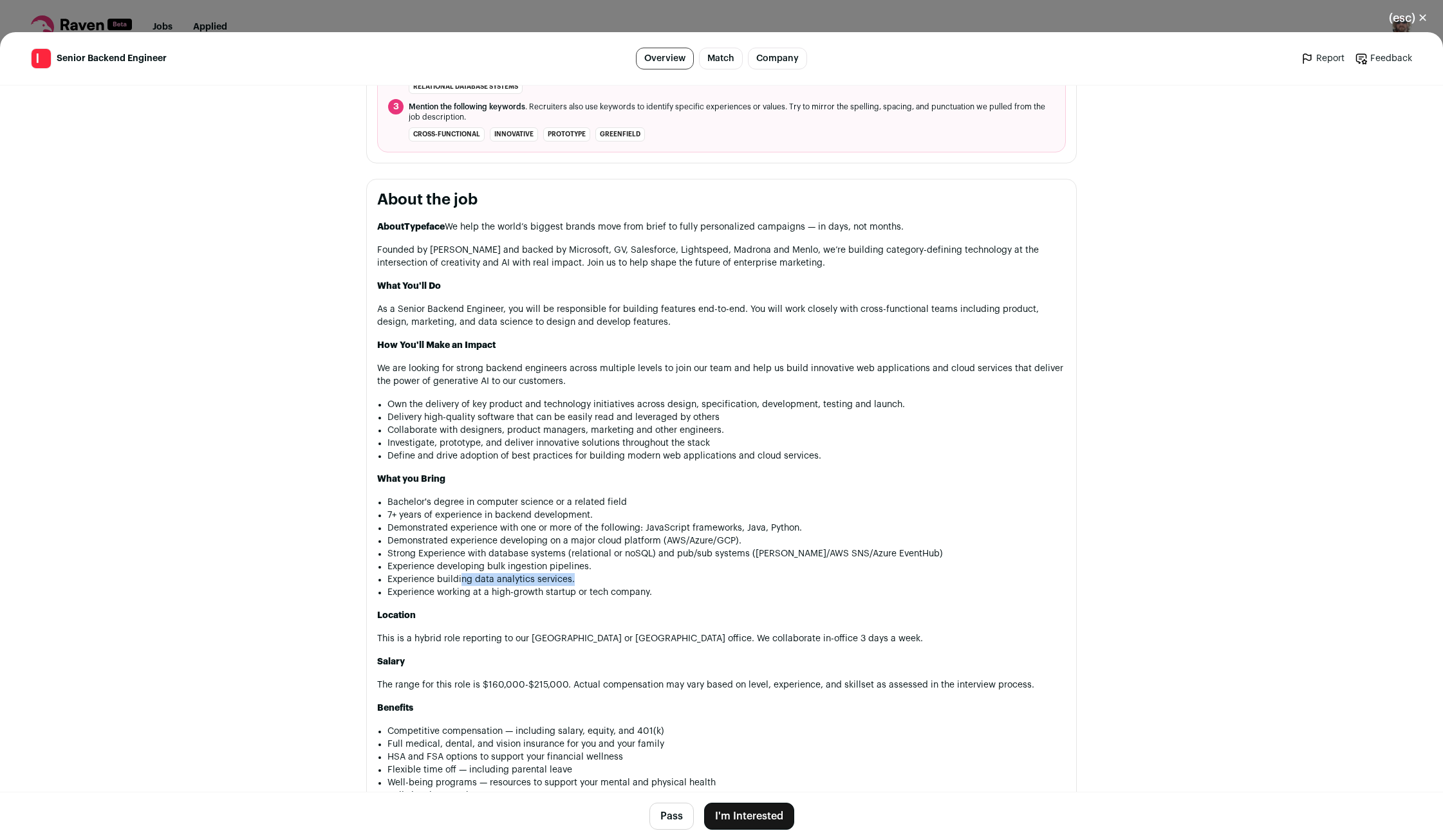
scroll to position [510, 0]
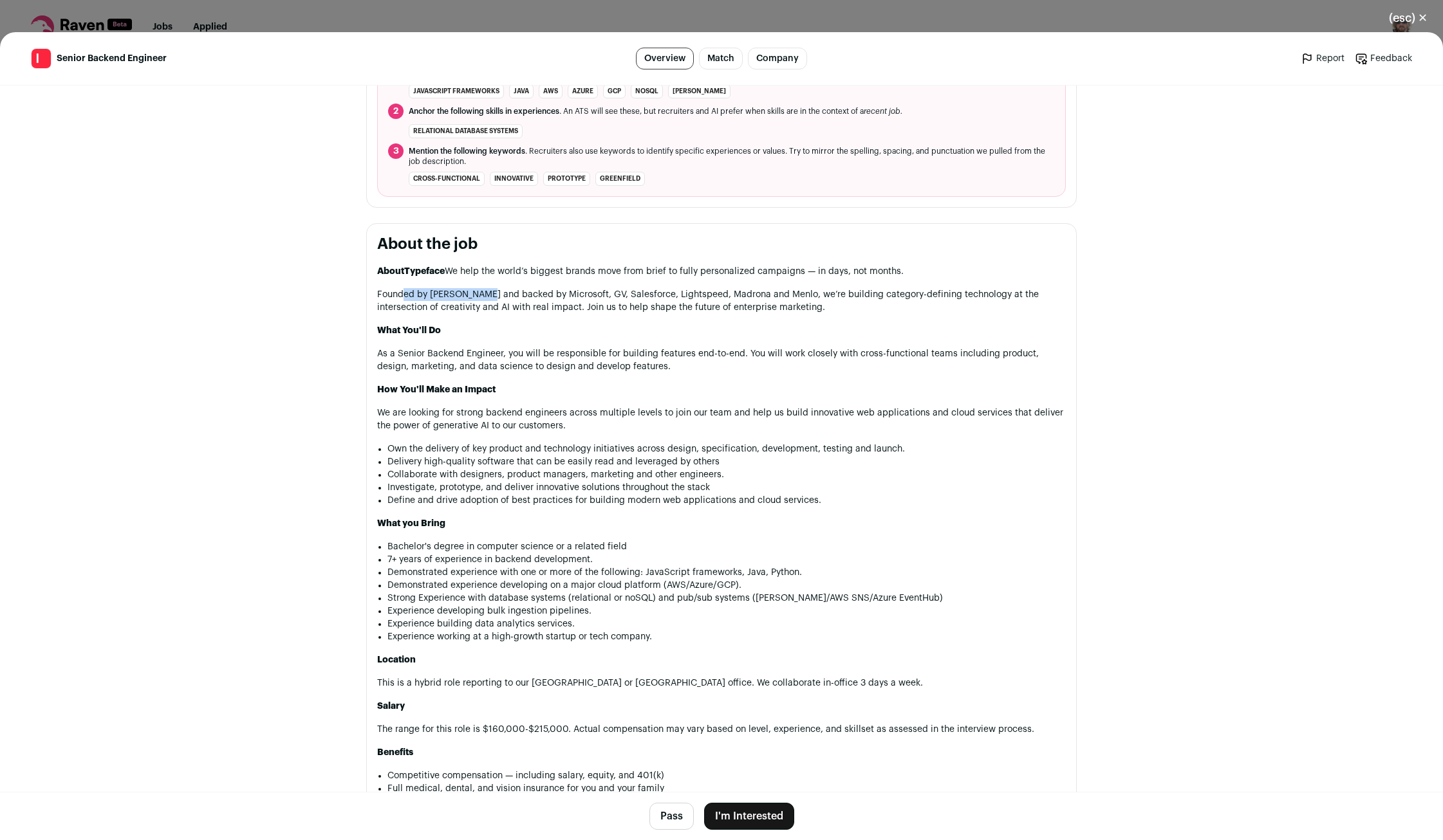
drag, startPoint x: 406, startPoint y: 294, endPoint x: 510, endPoint y: 297, distance: 104.0
click at [506, 296] on p "Founded by Abhay Parasnis and backed by Microsoft, GV, Salesforce, Lightspeed, …" at bounding box center [721, 301] width 688 height 25
drag, startPoint x: 653, startPoint y: 296, endPoint x: 750, endPoint y: 305, distance: 97.4
click at [712, 301] on p "Founded by Abhay Parasnis and backed by Microsoft, GV, Salesforce, Lightspeed, …" at bounding box center [721, 301] width 688 height 25
drag, startPoint x: 417, startPoint y: 307, endPoint x: 602, endPoint y: 315, distance: 185.2
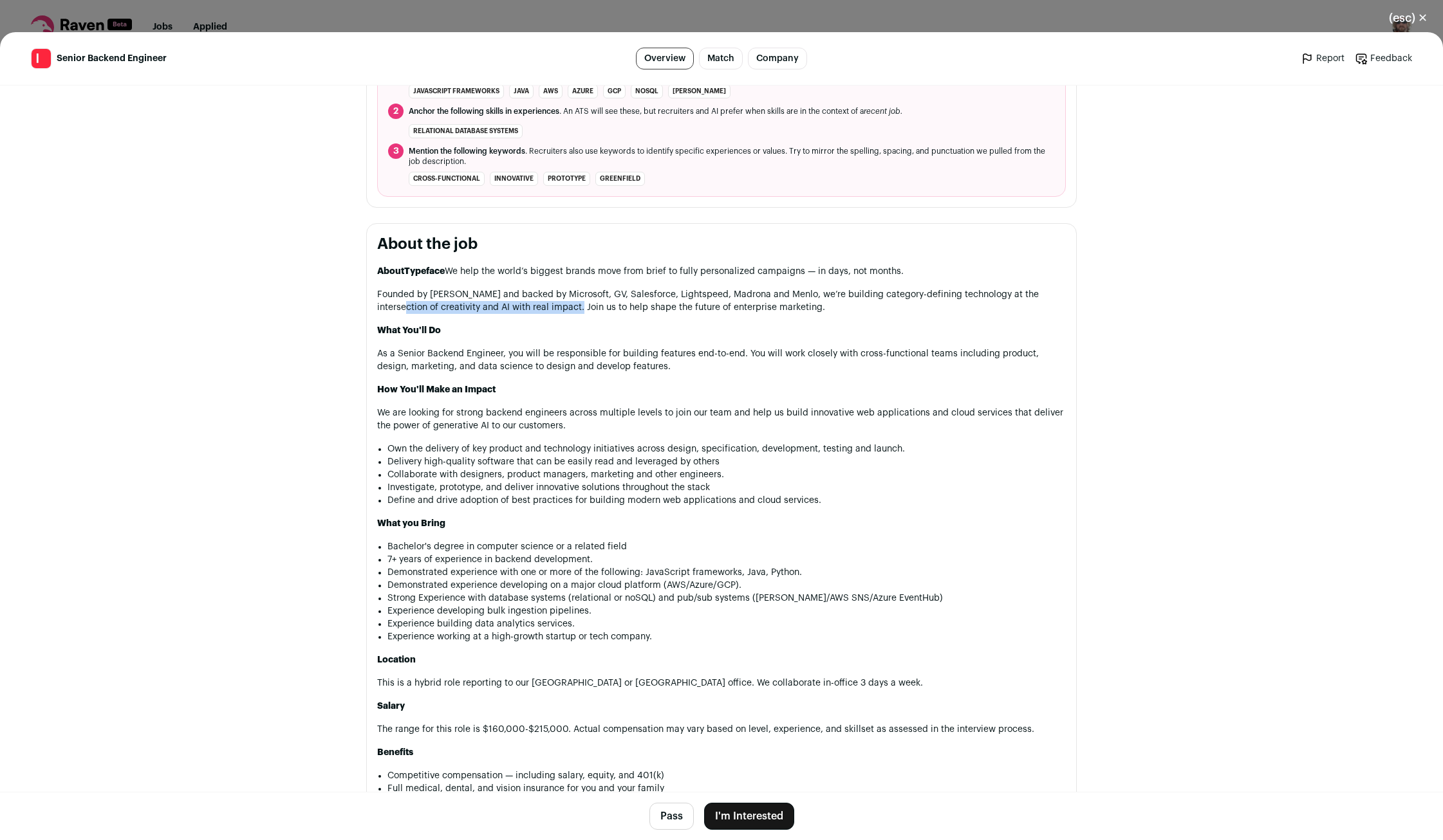
click at [585, 314] on p "Founded by Abhay Parasnis and backed by Microsoft, GV, Salesforce, Lightspeed, …" at bounding box center [721, 301] width 688 height 25
drag, startPoint x: 636, startPoint y: 312, endPoint x: 820, endPoint y: 318, distance: 184.1
click at [774, 314] on p "Founded by Abhay Parasnis and backed by Microsoft, GV, Salesforce, Lightspeed, …" at bounding box center [721, 301] width 688 height 25
drag, startPoint x: 419, startPoint y: 352, endPoint x: 591, endPoint y: 346, distance: 172.1
click at [591, 346] on div "AboutTypeface We help the world’s biggest brands move from brief to fully perso…" at bounding box center [721, 649] width 688 height 767
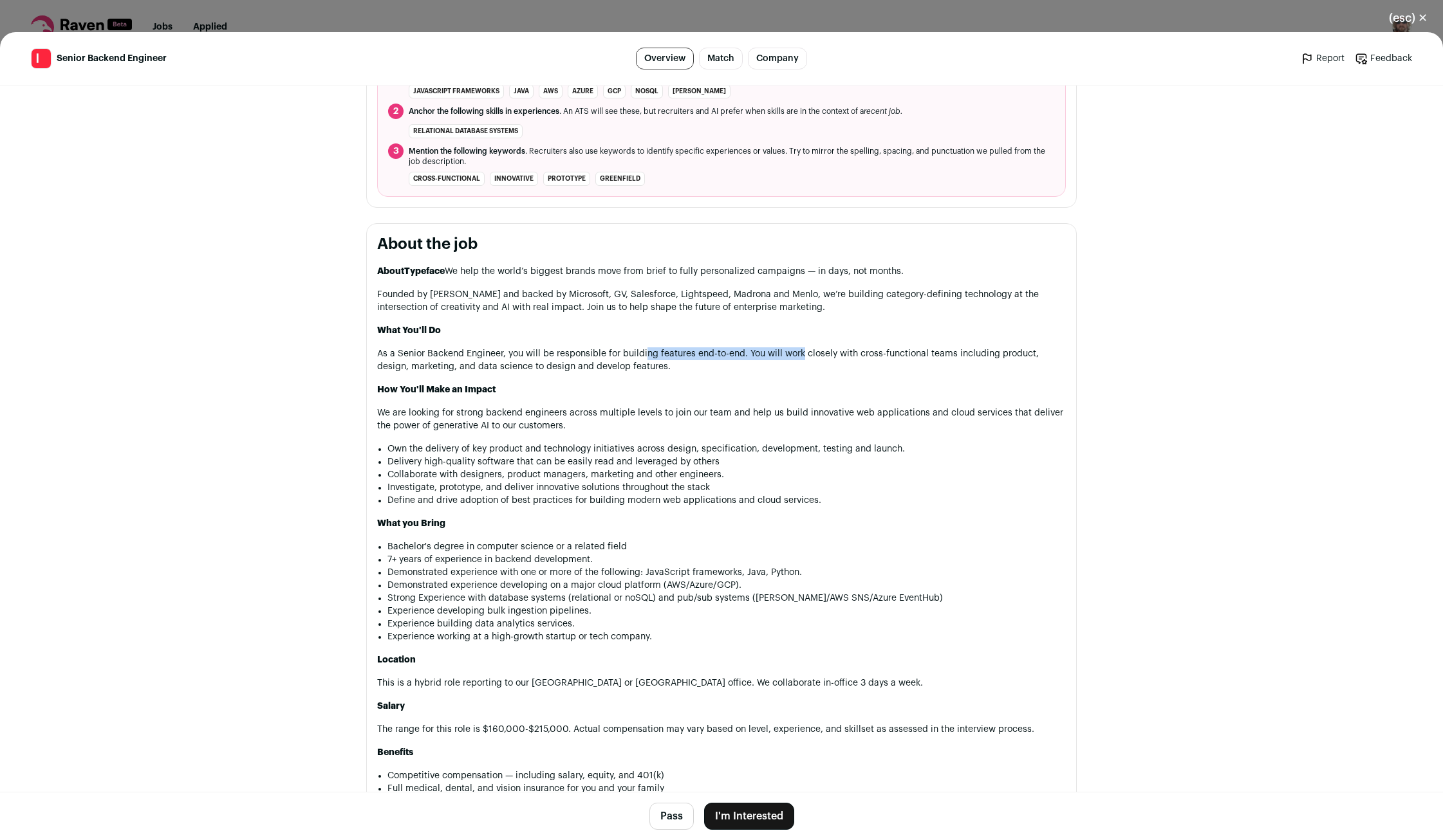
drag, startPoint x: 755, startPoint y: 351, endPoint x: 856, endPoint y: 363, distance: 101.7
click at [807, 355] on p "As a Senior Backend Engineer, you will be responsible for building features end…" at bounding box center [721, 360] width 688 height 25
drag, startPoint x: 898, startPoint y: 355, endPoint x: 1040, endPoint y: 358, distance: 142.0
click at [1027, 357] on p "As a Senior Backend Engineer, you will be responsible for building features end…" at bounding box center [721, 360] width 688 height 25
drag, startPoint x: 1052, startPoint y: 354, endPoint x: 556, endPoint y: 371, distance: 496.3
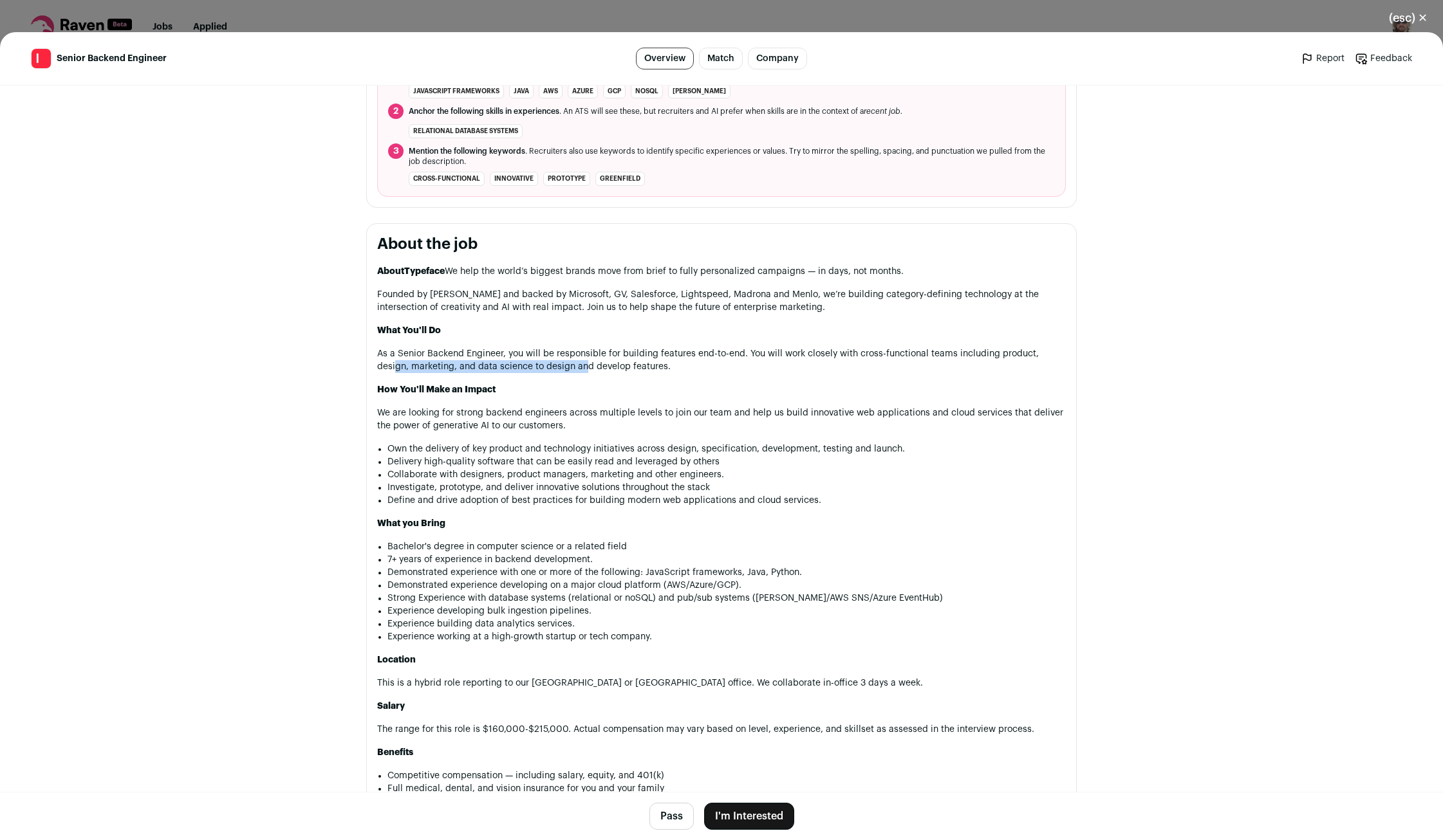
click at [556, 371] on p "As a Senior Backend Engineer, you will be responsible for building features end…" at bounding box center [721, 360] width 688 height 25
drag, startPoint x: 596, startPoint y: 371, endPoint x: 629, endPoint y: 371, distance: 33.0
click at [628, 371] on p "As a Senior Backend Engineer, you will be responsible for building features end…" at bounding box center [721, 360] width 688 height 25
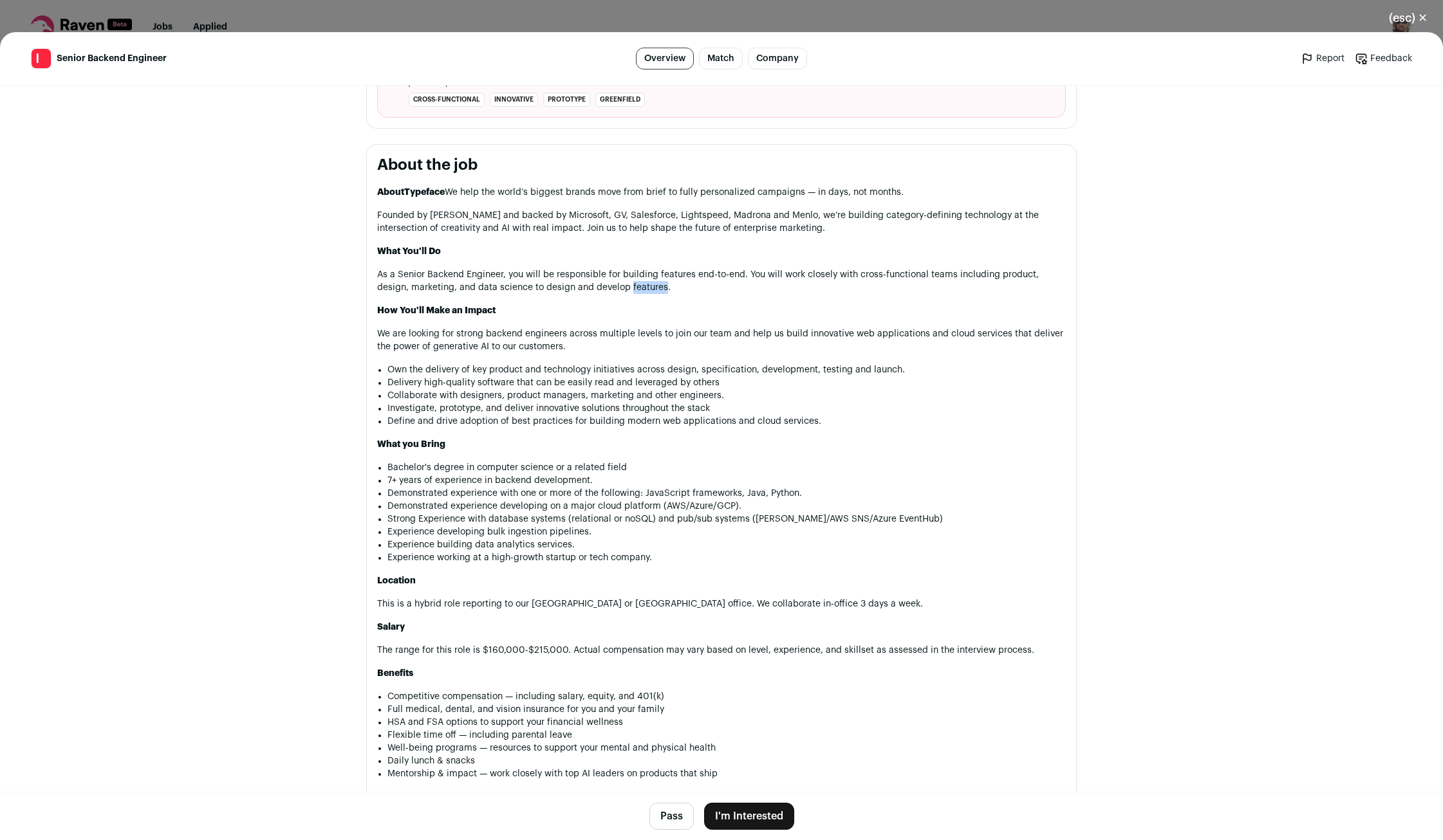
scroll to position [595, 0]
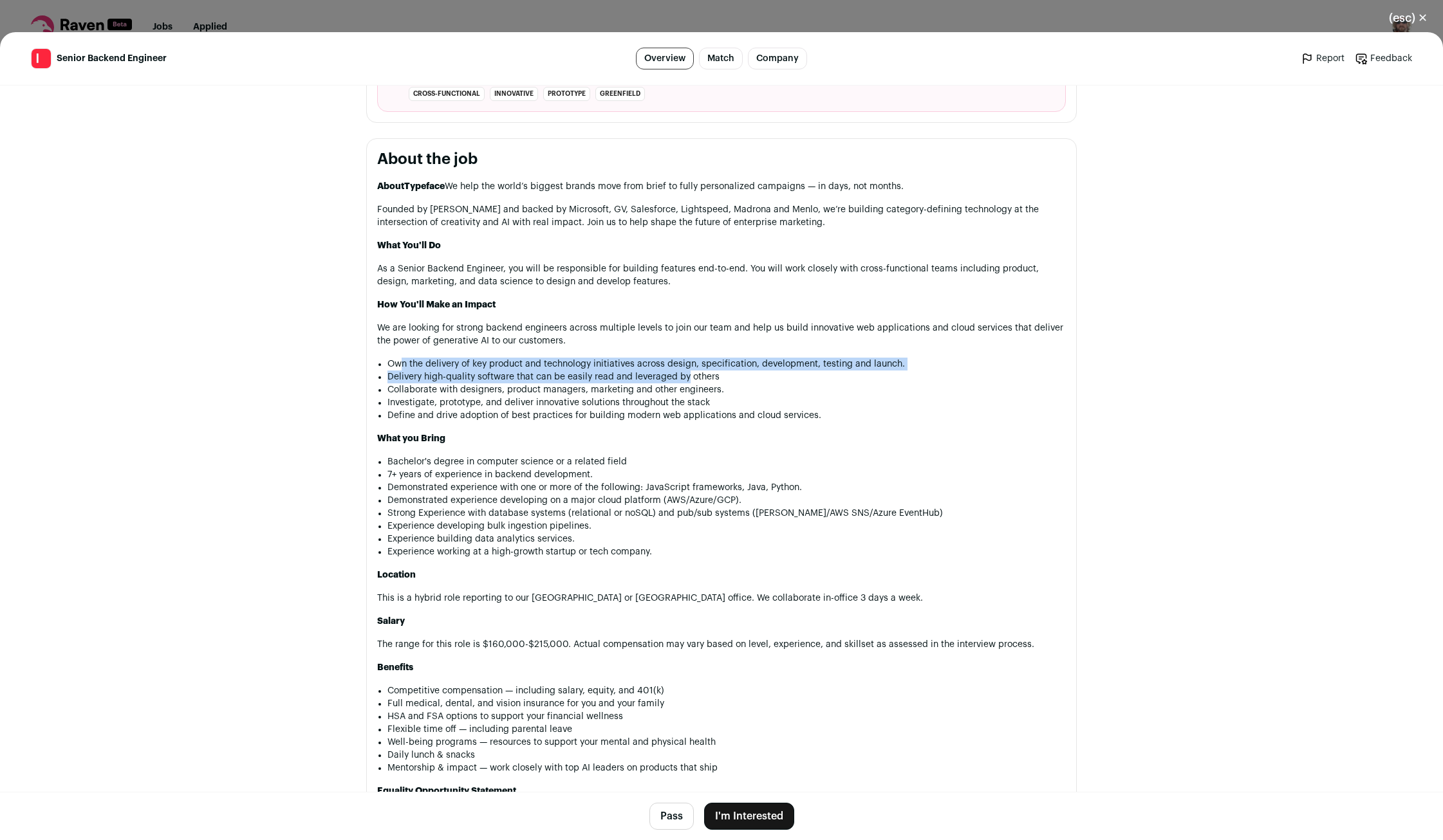
drag, startPoint x: 398, startPoint y: 366, endPoint x: 694, endPoint y: 375, distance: 296.1
click at [688, 375] on ul "Own the delivery of key product and technology initiatives across design, speci…" at bounding box center [727, 390] width 678 height 65
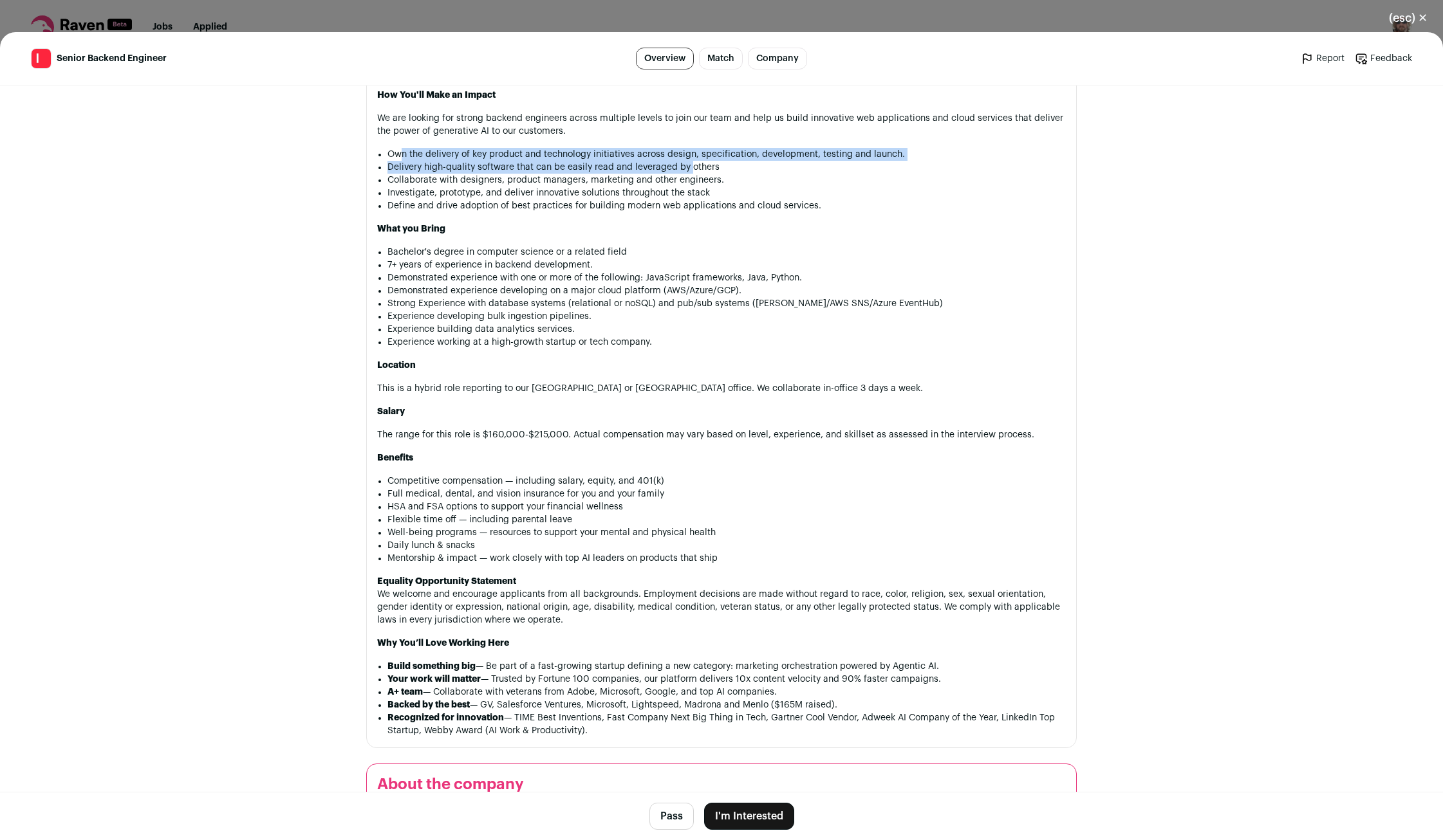
scroll to position [849, 0]
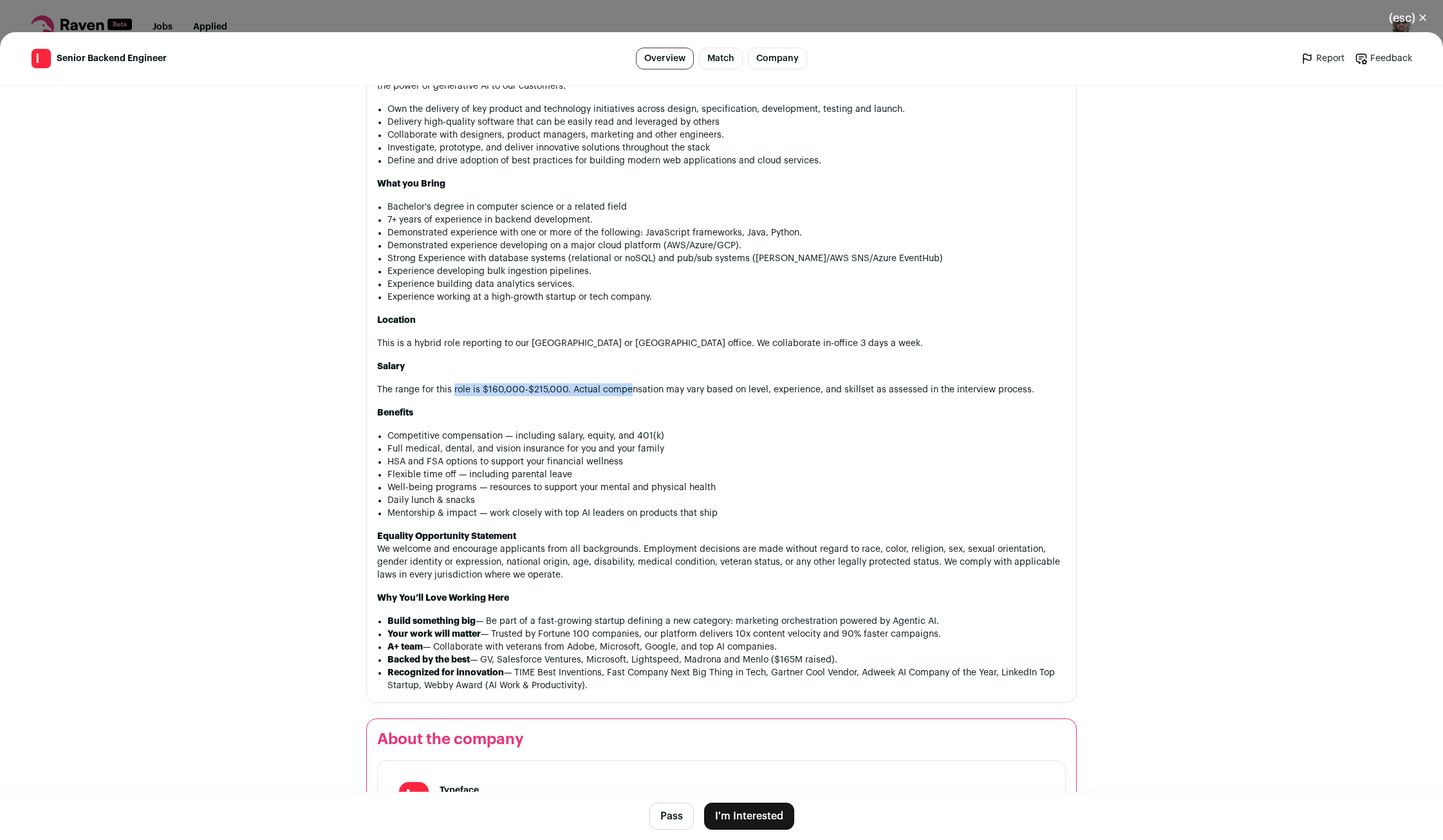
drag, startPoint x: 454, startPoint y: 406, endPoint x: 675, endPoint y: 413, distance: 221.1
click at [648, 412] on div "AboutTypeface We help the world’s biggest brands move from brief to fully perso…" at bounding box center [721, 309] width 688 height 767
drag, startPoint x: 502, startPoint y: 455, endPoint x: 546, endPoint y: 455, distance: 44.0
click at [543, 443] on li "Competitive compensation — including salary, equity, and 401(k)" at bounding box center [727, 436] width 678 height 13
drag, startPoint x: 421, startPoint y: 465, endPoint x: 531, endPoint y: 473, distance: 110.3
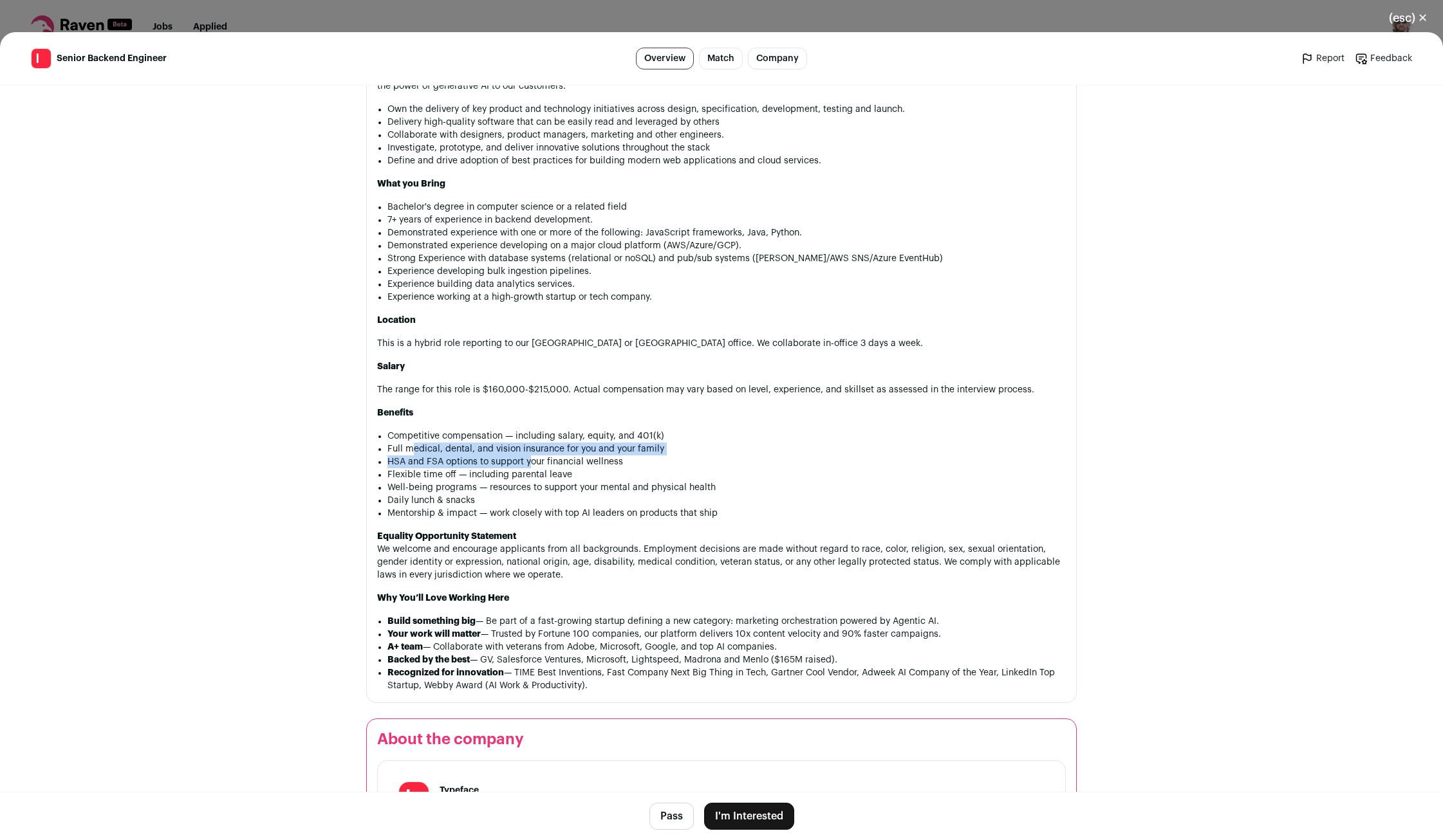
click at [531, 473] on ul "Competitive compensation — including salary, equity, and 401(k) Full medical, d…" at bounding box center [727, 475] width 678 height 90
drag, startPoint x: 423, startPoint y: 518, endPoint x: 505, endPoint y: 517, distance: 82.0
click at [505, 507] on li "Daily lunch & snacks" at bounding box center [727, 501] width 678 height 13
drag, startPoint x: 453, startPoint y: 577, endPoint x: 486, endPoint y: 576, distance: 33.0
click at [486, 576] on p "Equality Opportunity Statement We welcome and encourage applicants from all bac…" at bounding box center [721, 555] width 688 height 52
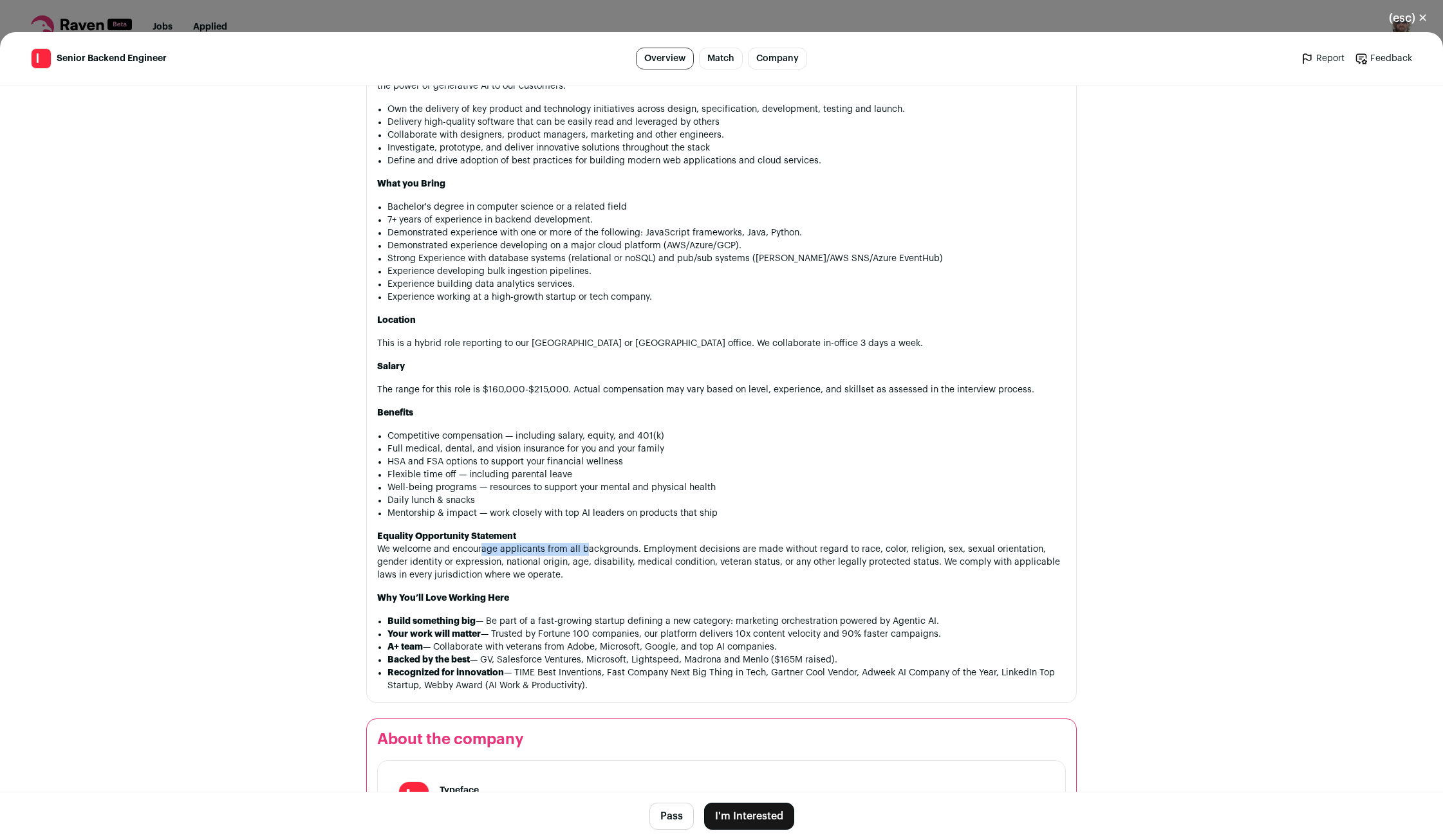
drag, startPoint x: 488, startPoint y: 569, endPoint x: 616, endPoint y: 574, distance: 128.1
click at [603, 572] on p "Equality Opportunity Statement We welcome and encourage applicants from all bac…" at bounding box center [721, 555] width 688 height 52
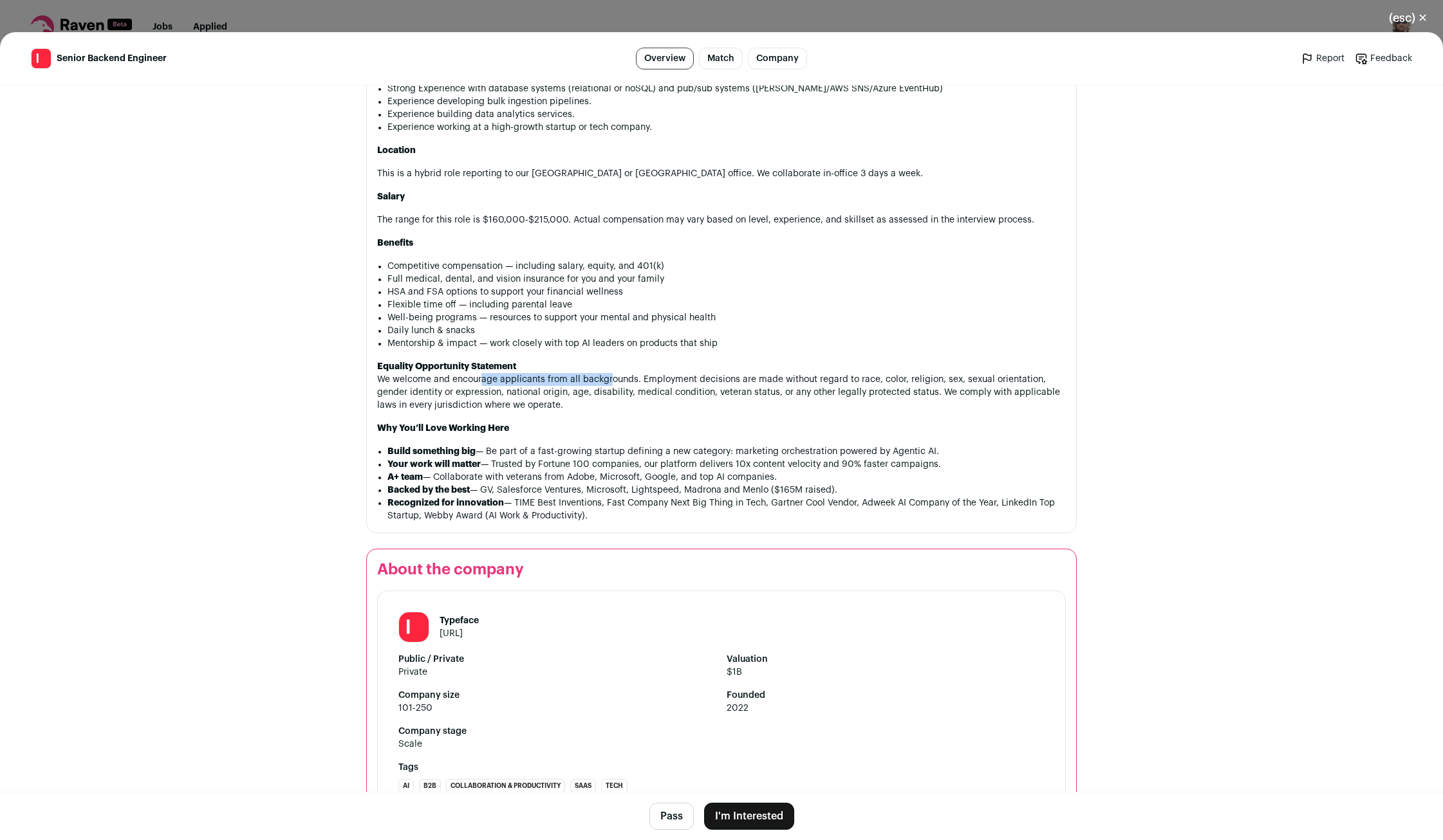
scroll to position [1160, 0]
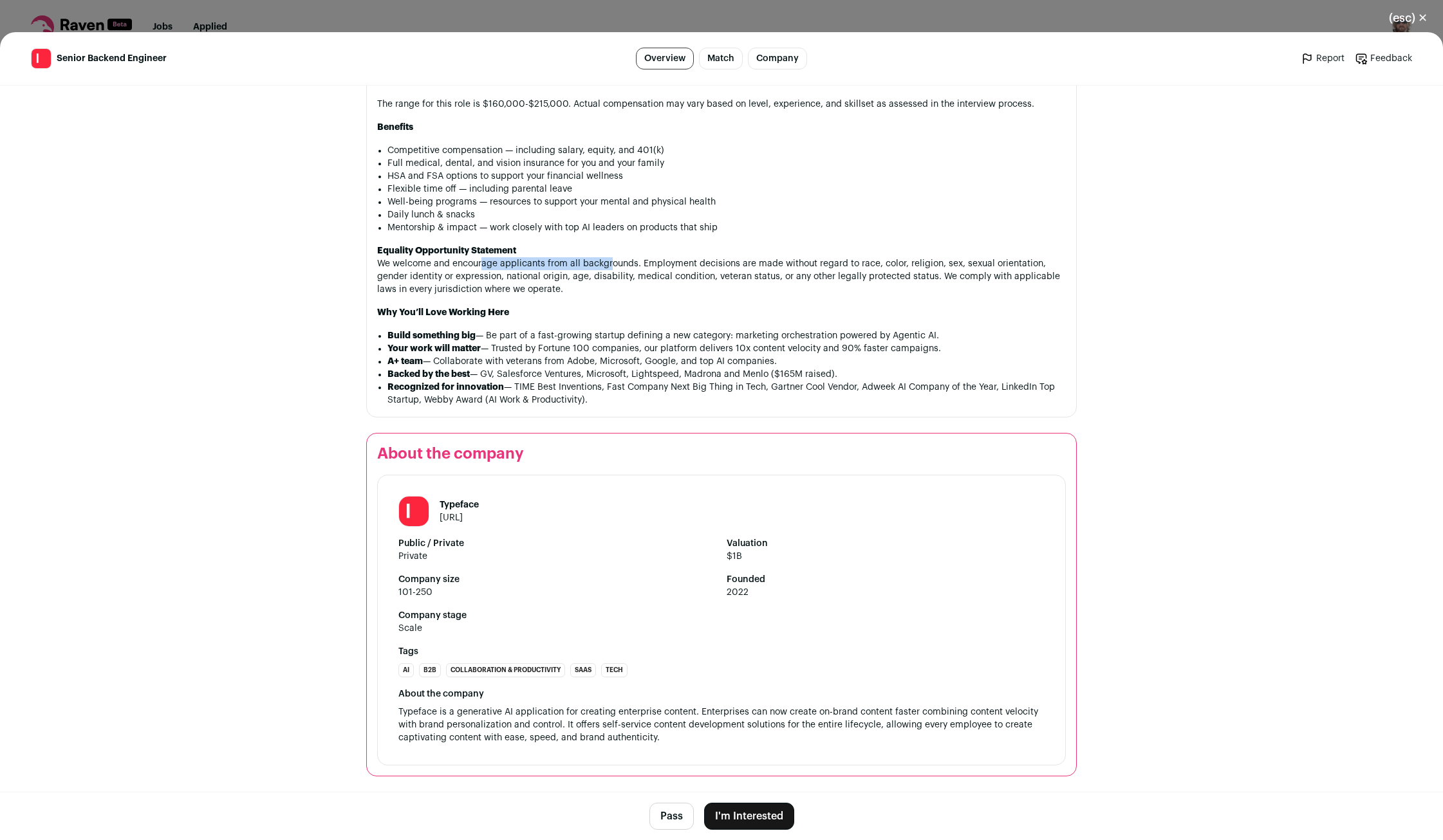
click at [735, 818] on button "I'm Interested" at bounding box center [748, 816] width 90 height 27
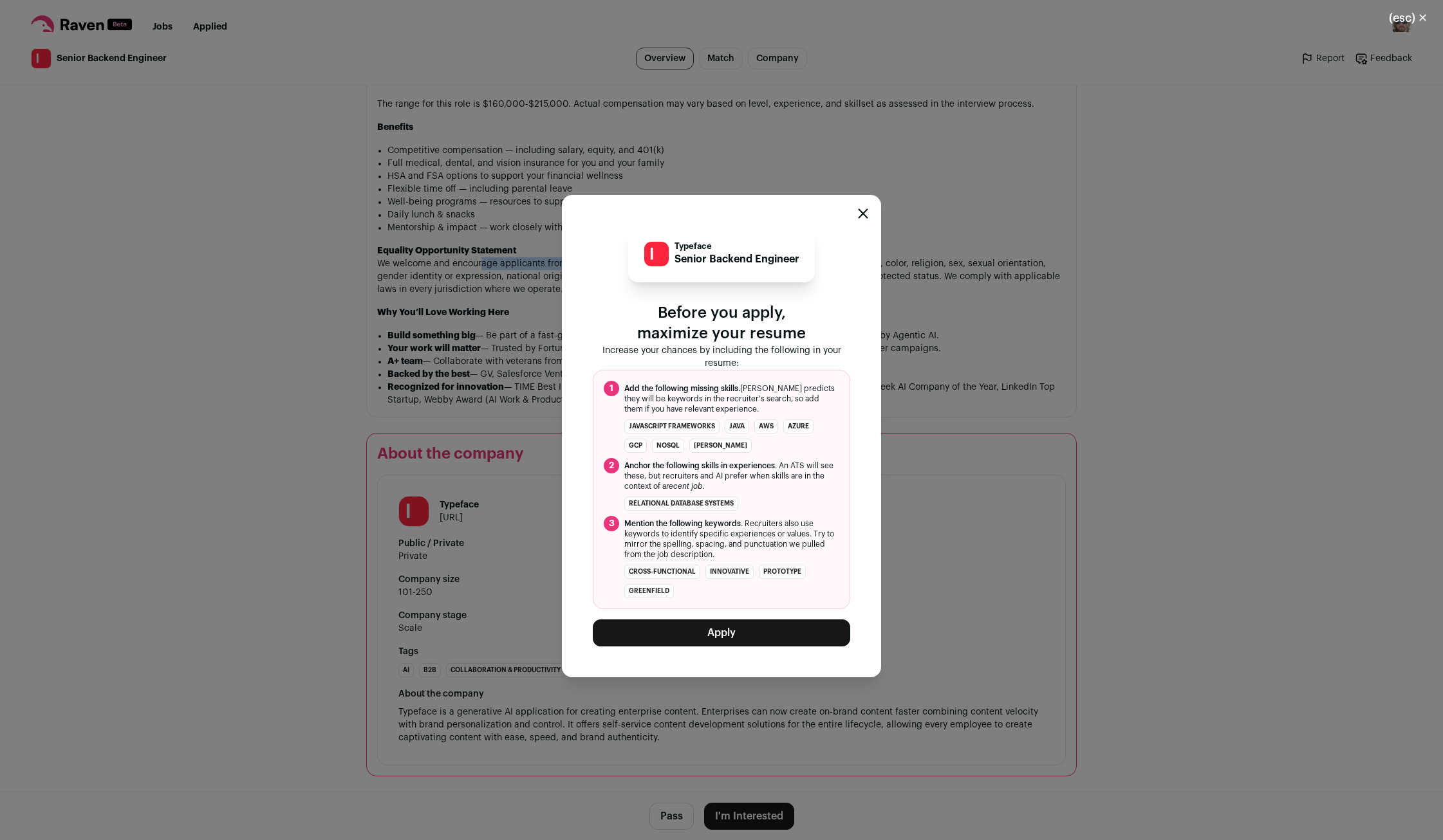
click at [679, 629] on button "Apply" at bounding box center [721, 634] width 257 height 27
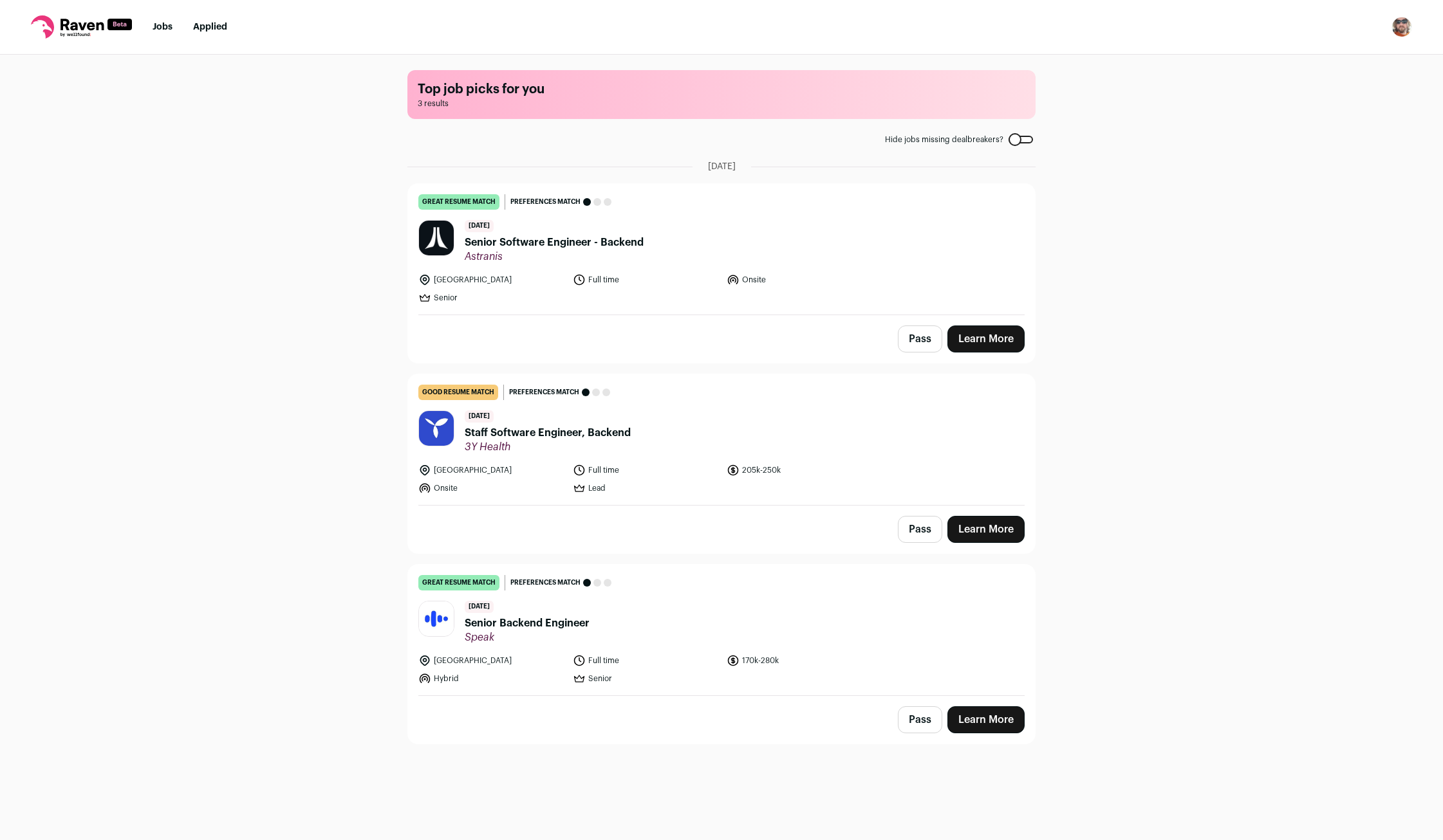
click at [593, 245] on span "Senior Software Engineer - Backend" at bounding box center [554, 242] width 179 height 15
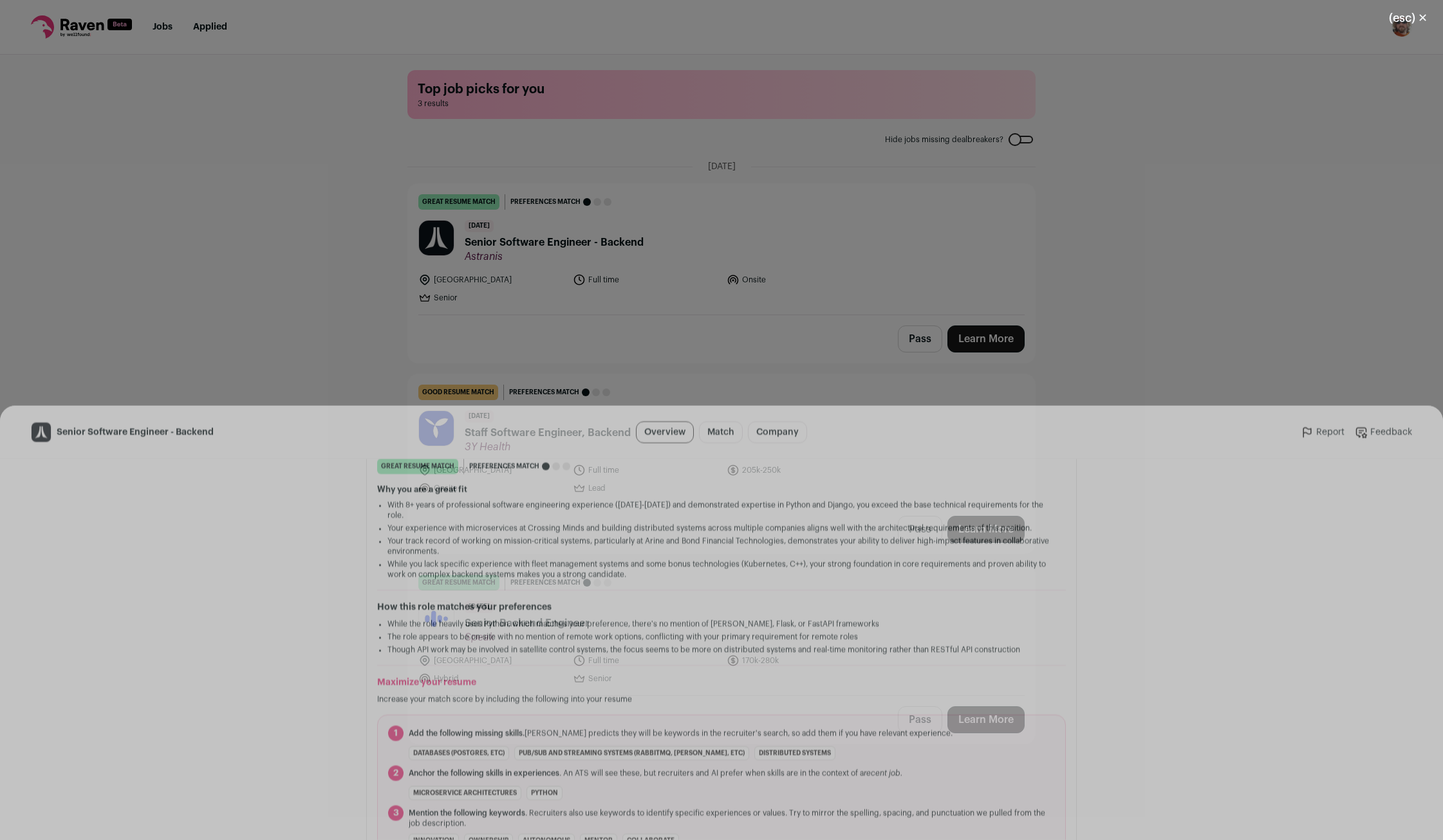
scroll to position [255, 0]
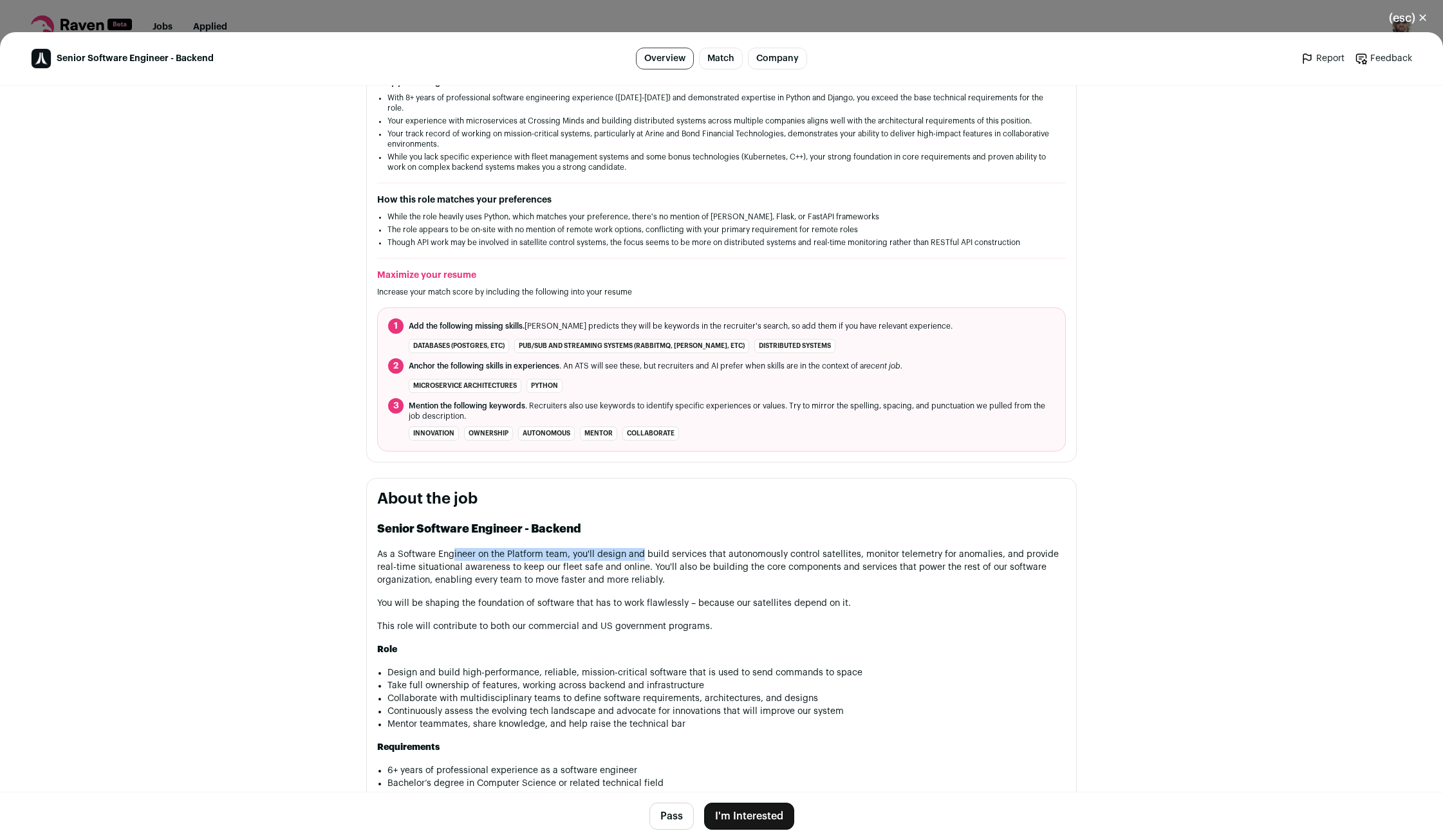
drag, startPoint x: 453, startPoint y: 541, endPoint x: 642, endPoint y: 543, distance: 189.0
click at [642, 548] on p "As a Software Engineer on the Platform team, you'll design and build services t…" at bounding box center [721, 567] width 688 height 38
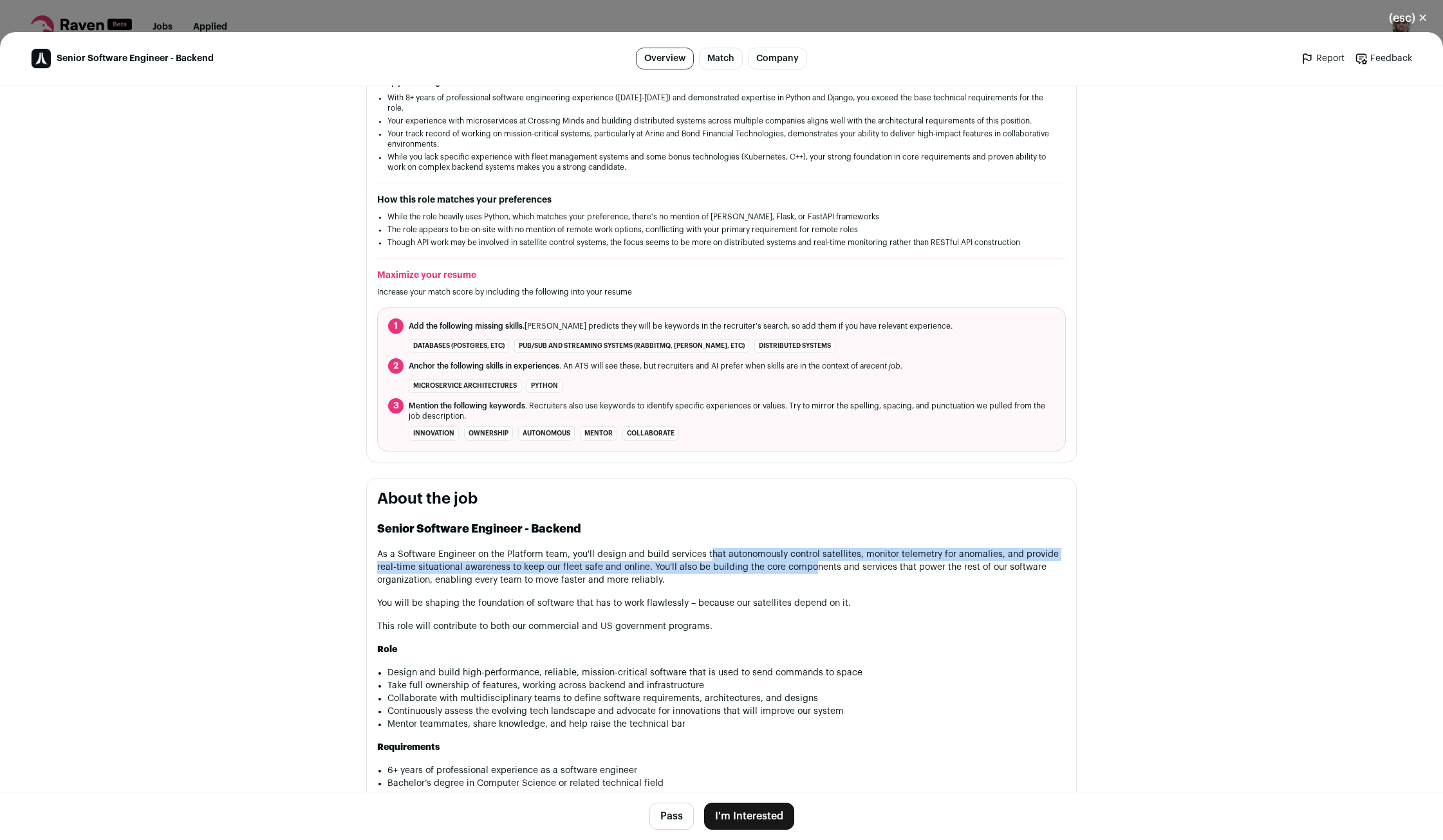
drag, startPoint x: 734, startPoint y: 550, endPoint x: 823, endPoint y: 555, distance: 89.1
click at [816, 554] on p "As a Software Engineer on the Platform team, you'll design and build services t…" at bounding box center [721, 567] width 688 height 38
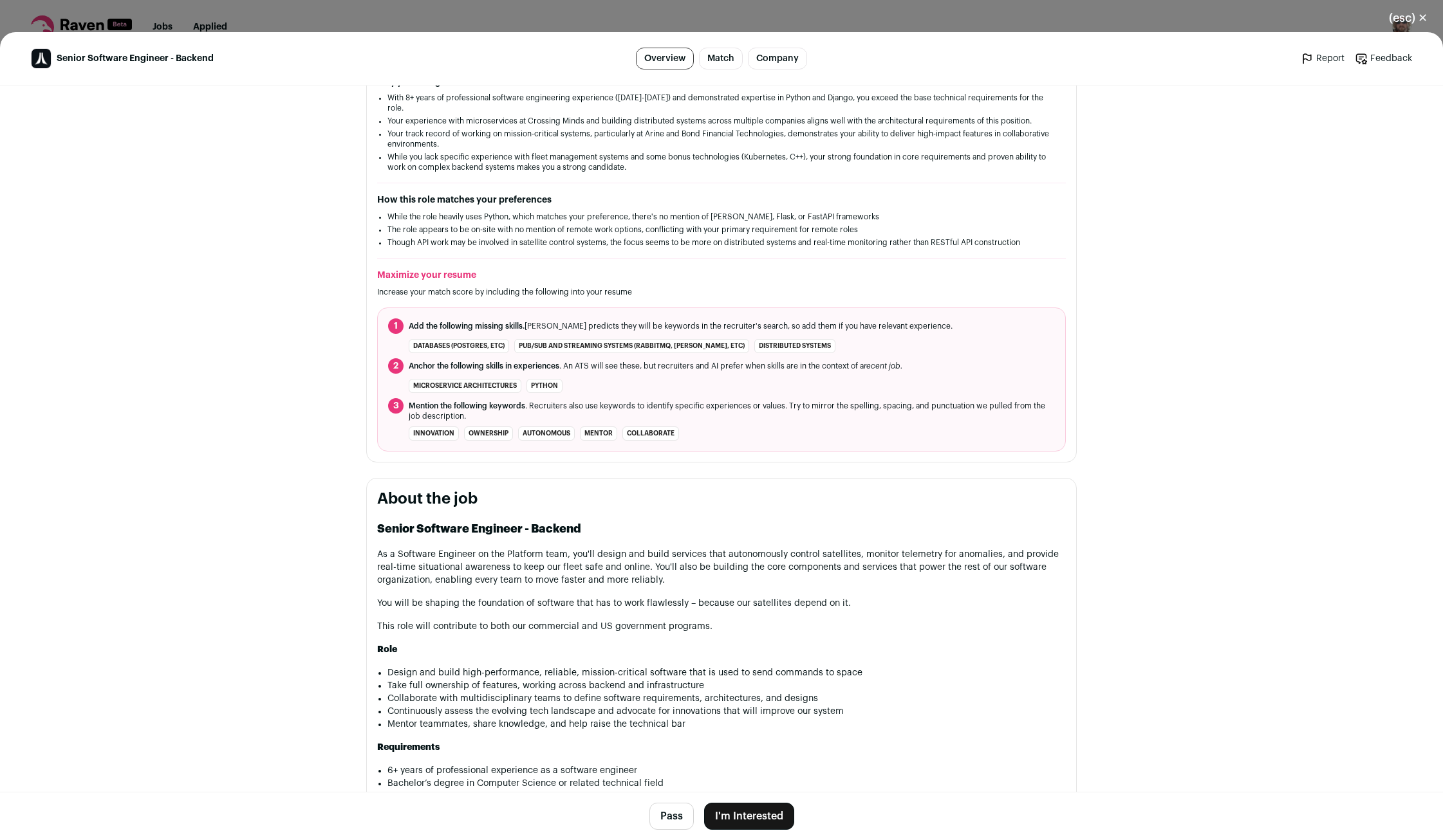
click at [824, 555] on p "As a Software Engineer on the Platform team, you'll design and build services t…" at bounding box center [721, 567] width 688 height 38
drag, startPoint x: 869, startPoint y: 546, endPoint x: 937, endPoint y: 549, distance: 68.1
click at [932, 549] on p "As a Software Engineer on the Platform team, you'll design and build services t…" at bounding box center [721, 567] width 688 height 38
drag, startPoint x: 985, startPoint y: 546, endPoint x: 456, endPoint y: 561, distance: 529.2
click at [456, 561] on p "As a Software Engineer on the Platform team, you'll design and build services t…" at bounding box center [721, 567] width 688 height 38
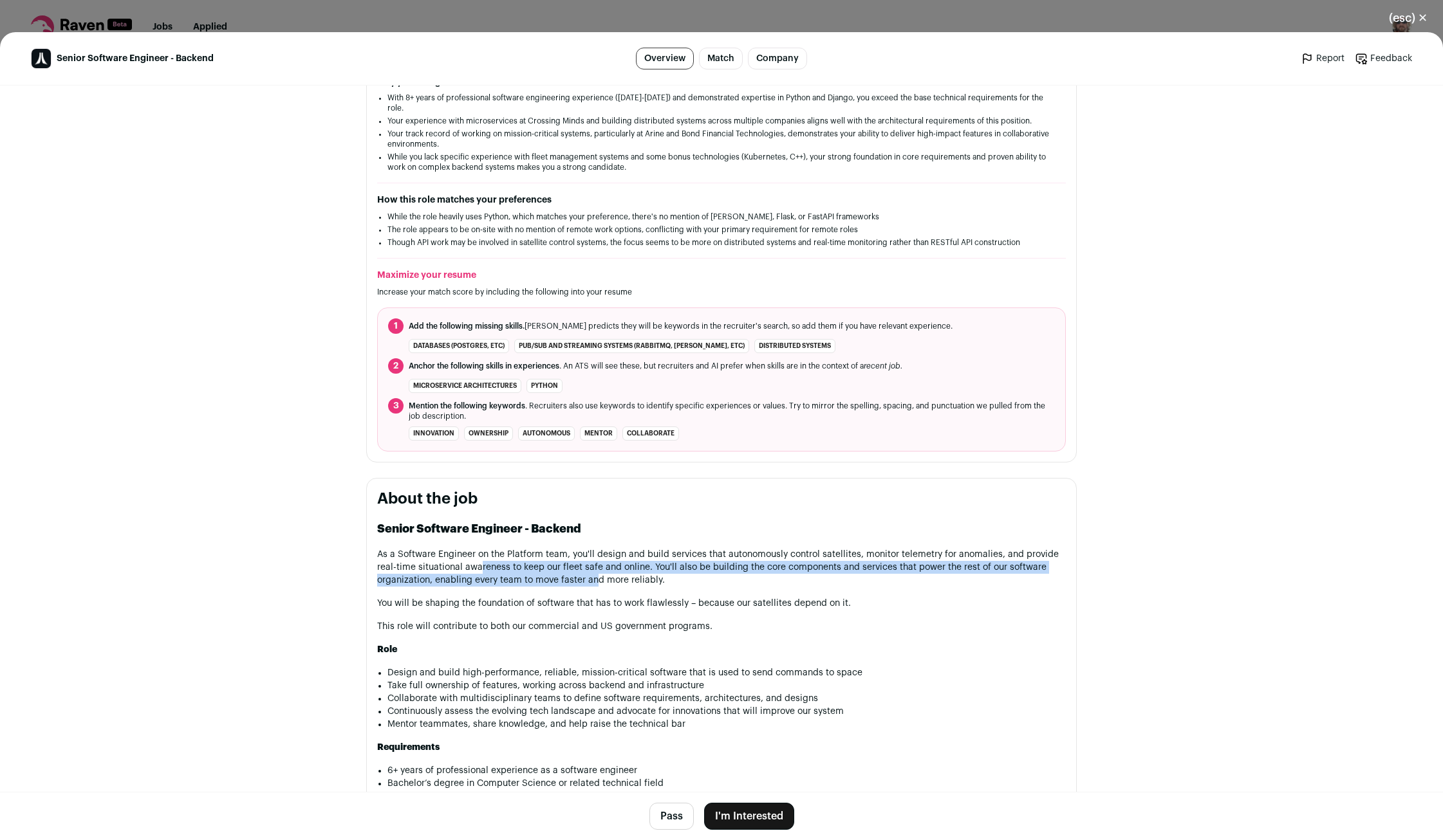
drag, startPoint x: 490, startPoint y: 560, endPoint x: 616, endPoint y: 572, distance: 126.6
click at [598, 571] on p "As a Software Engineer on the Platform team, you'll design and build services t…" at bounding box center [721, 567] width 688 height 38
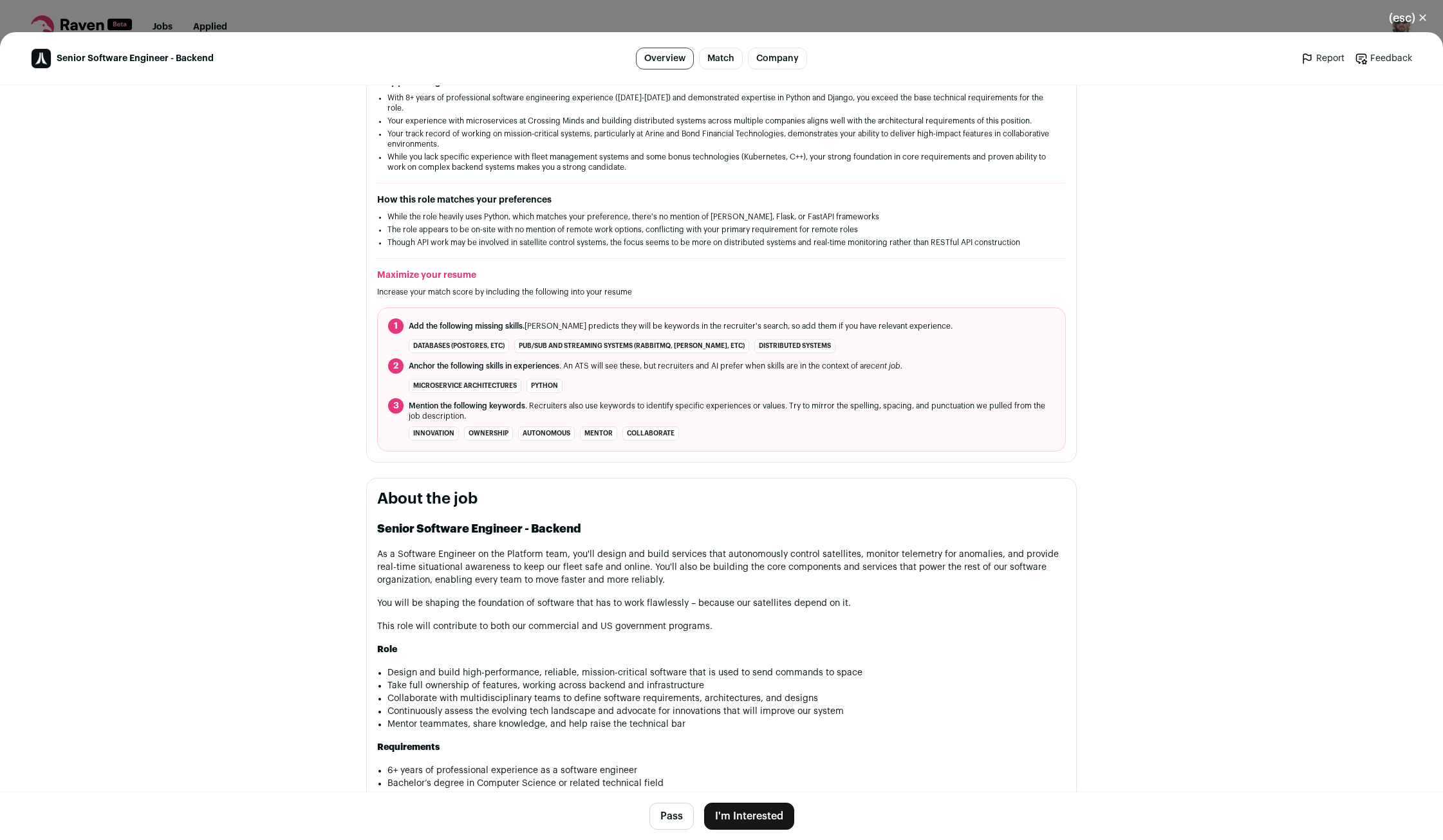
click at [617, 572] on p "As a Software Engineer on the Platform team, you'll design and build services t…" at bounding box center [721, 567] width 688 height 38
drag, startPoint x: 770, startPoint y: 558, endPoint x: 818, endPoint y: 559, distance: 48.0
click at [782, 558] on p "As a Software Engineer on the Platform team, you'll design and build services t…" at bounding box center [721, 567] width 688 height 38
click at [893, 558] on p "As a Software Engineer on the Platform team, you'll design and build services t…" at bounding box center [721, 567] width 688 height 38
drag, startPoint x: 405, startPoint y: 568, endPoint x: 489, endPoint y: 569, distance: 84.0
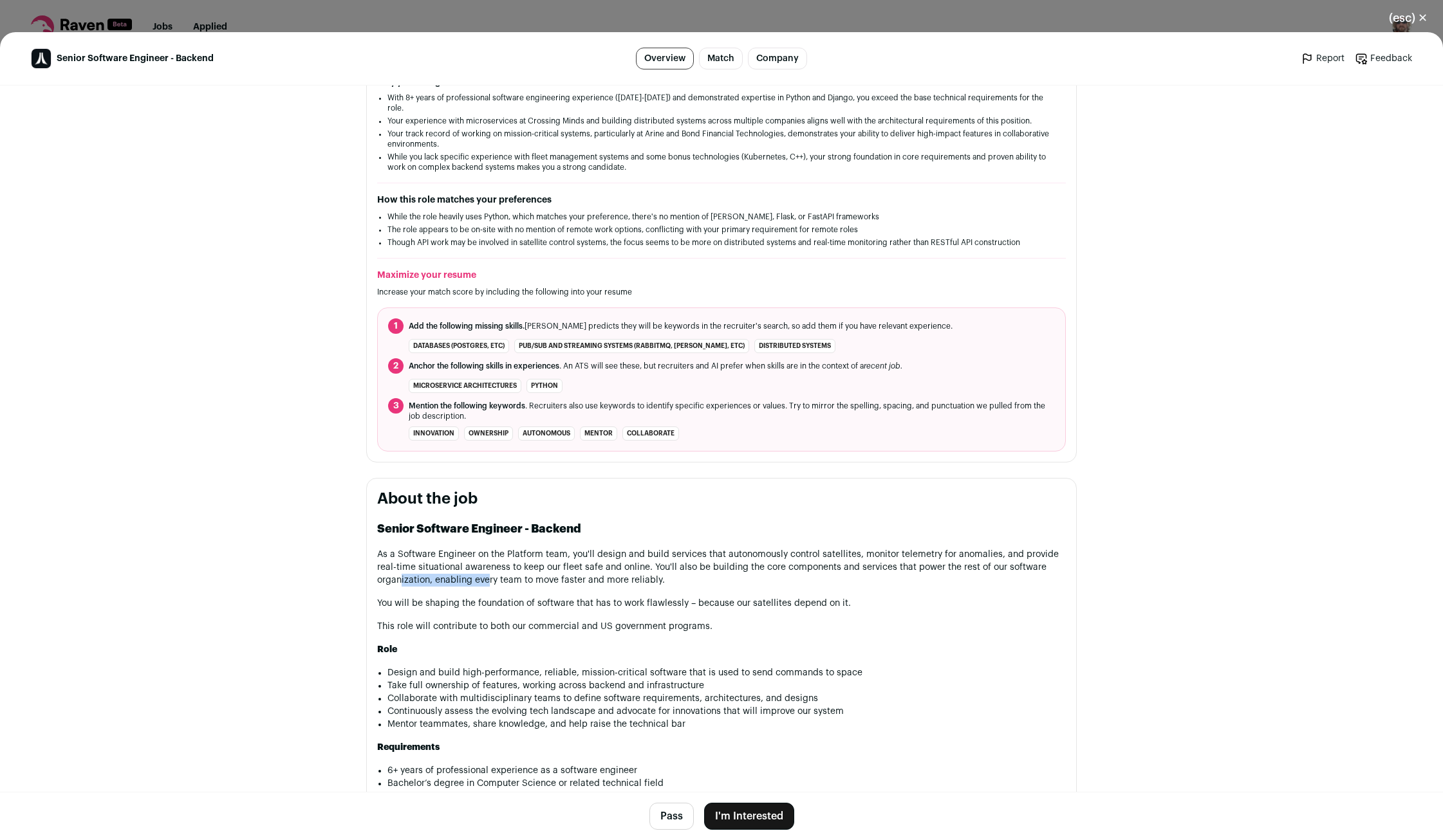
click at [488, 569] on p "As a Software Engineer on the Platform team, you'll design and build services t…" at bounding box center [721, 567] width 688 height 38
drag, startPoint x: 427, startPoint y: 595, endPoint x: 591, endPoint y: 595, distance: 164.0
click at [552, 597] on p "You will be shaping the foundation of software that has to work flawlessly – be…" at bounding box center [721, 604] width 688 height 13
drag, startPoint x: 486, startPoint y: 679, endPoint x: 585, endPoint y: 683, distance: 99.1
click at [579, 683] on li "Take full ownership of features, working across backend and infrastructure" at bounding box center [727, 685] width 678 height 13
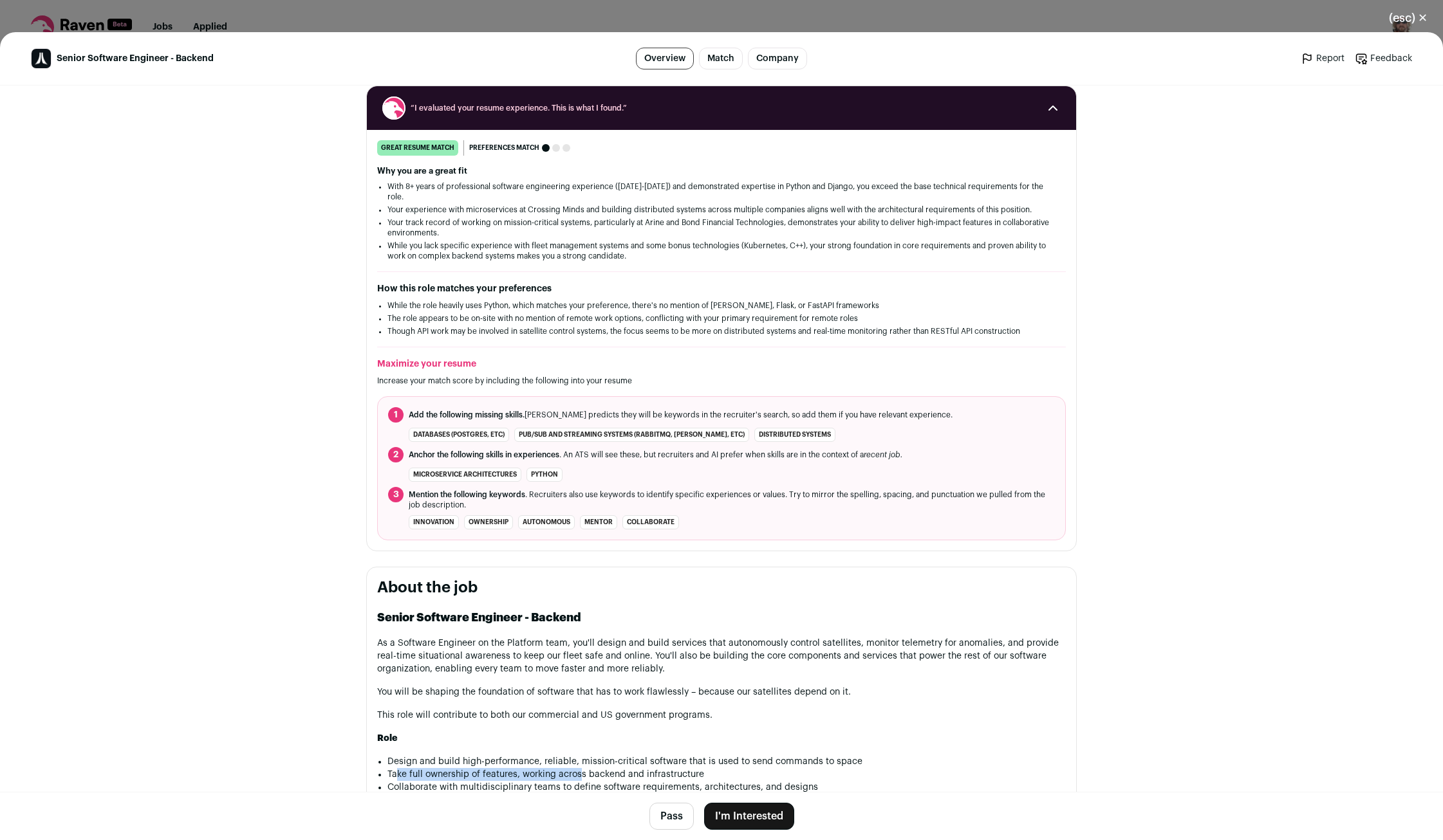
scroll to position [170, 0]
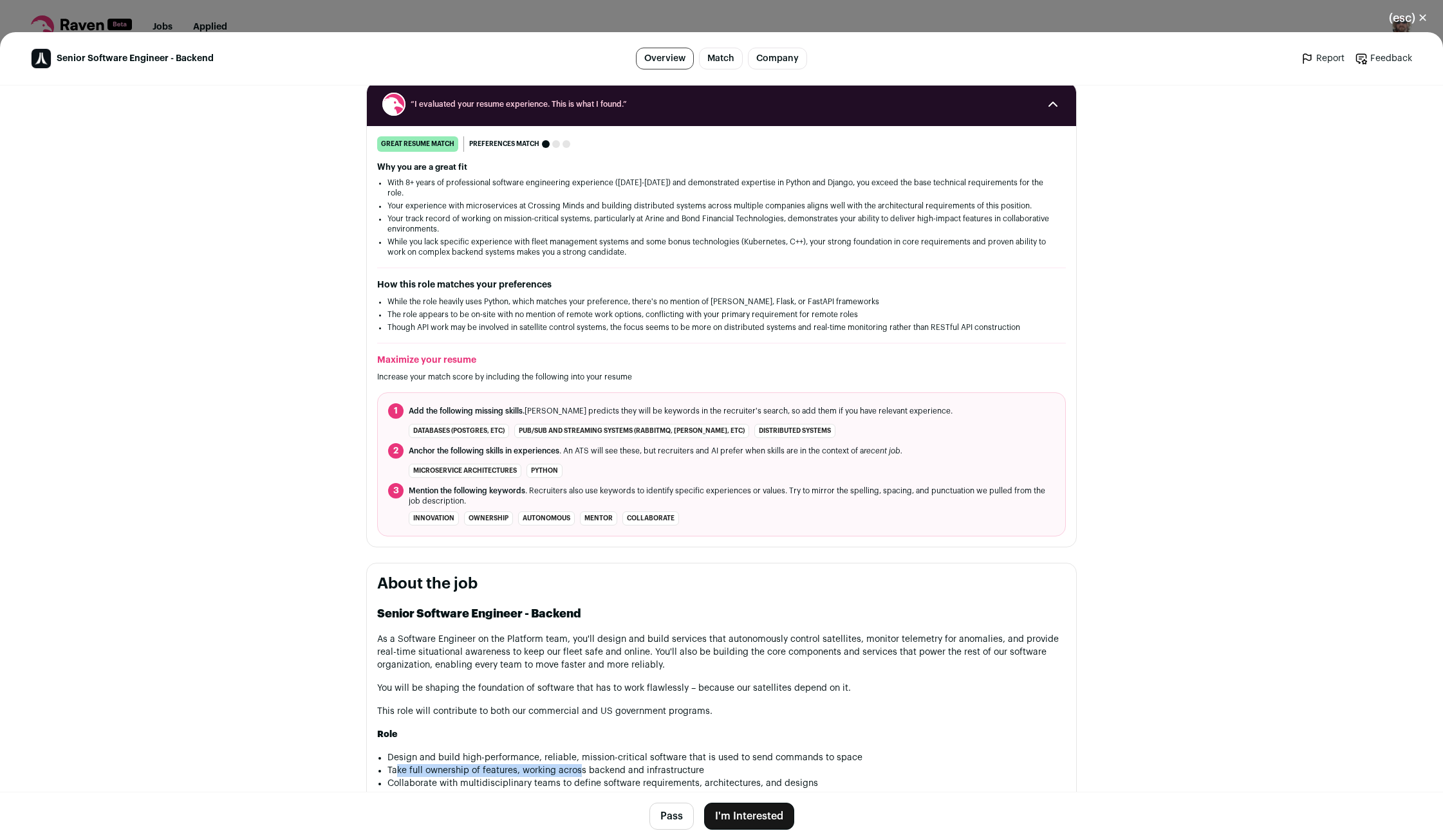
click at [750, 816] on button "I'm Interested" at bounding box center [748, 816] width 90 height 27
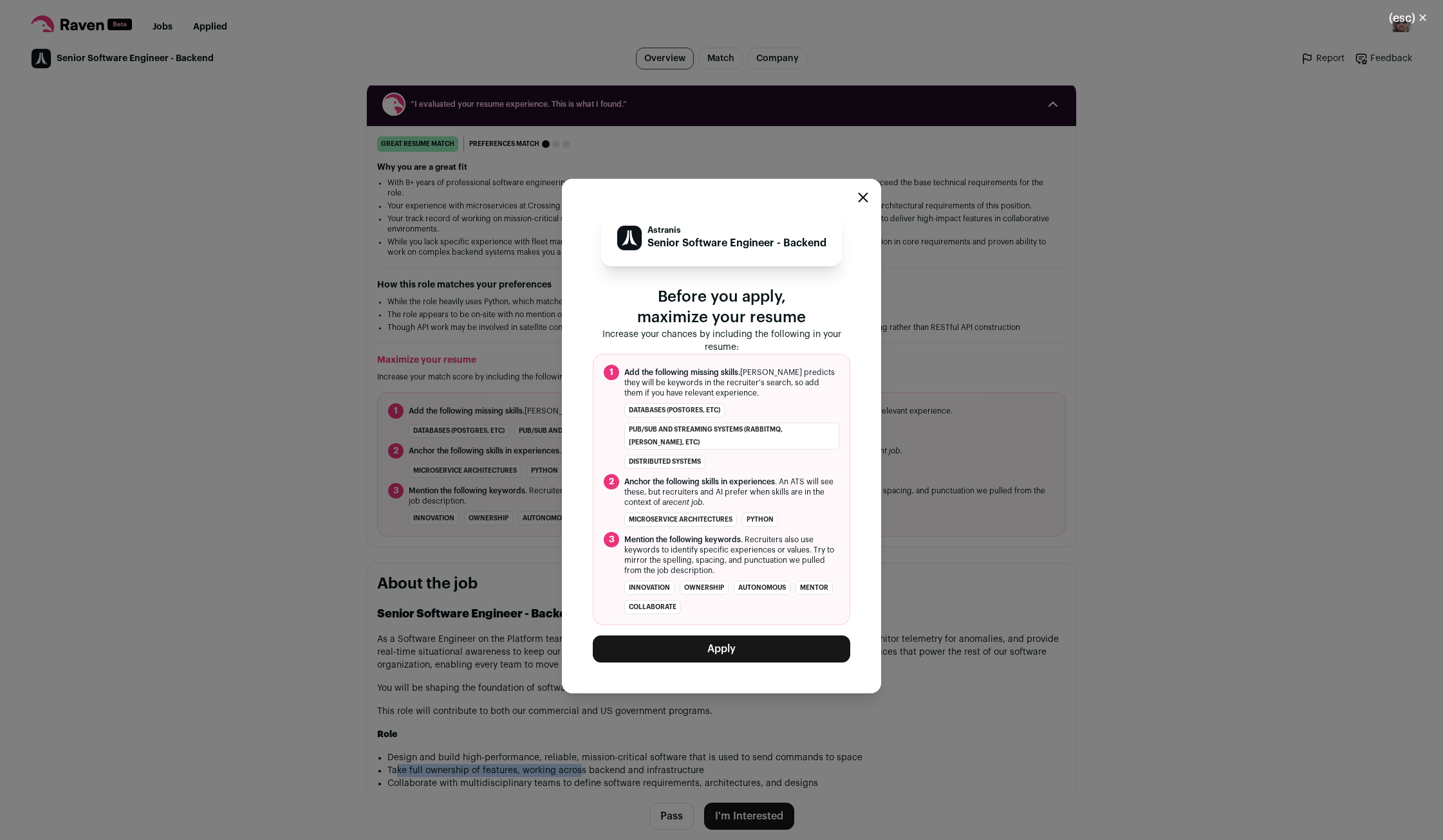
click at [703, 644] on button "Apply" at bounding box center [721, 649] width 257 height 27
